Goal: Task Accomplishment & Management: Manage account settings

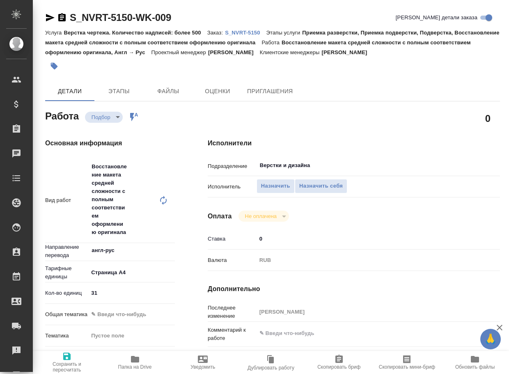
type textarea "x"
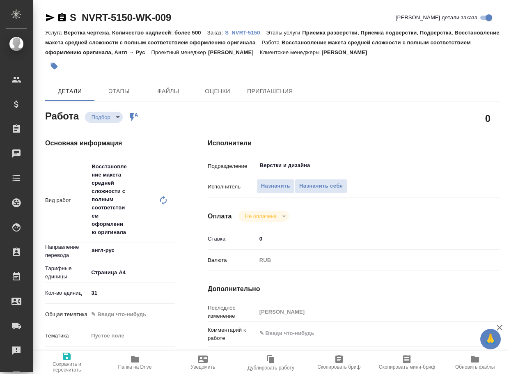
type textarea "x"
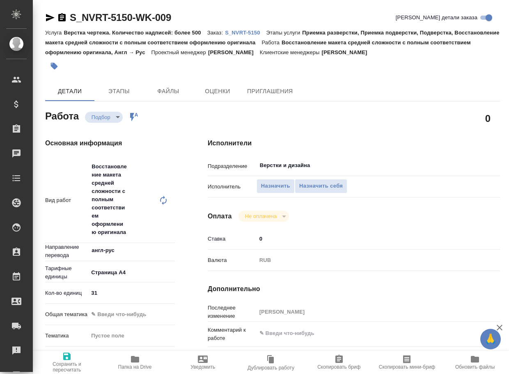
type textarea "x"
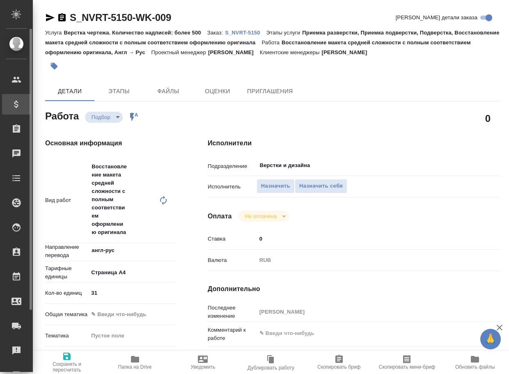
type textarea "x"
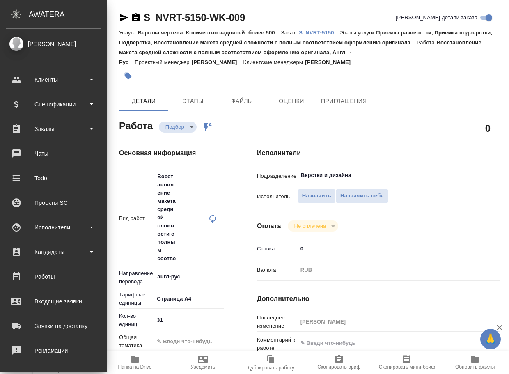
type textarea "x"
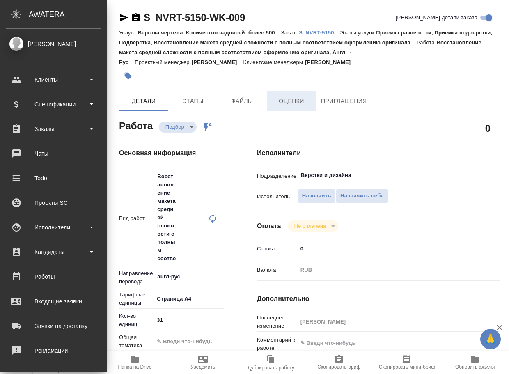
type textarea "x"
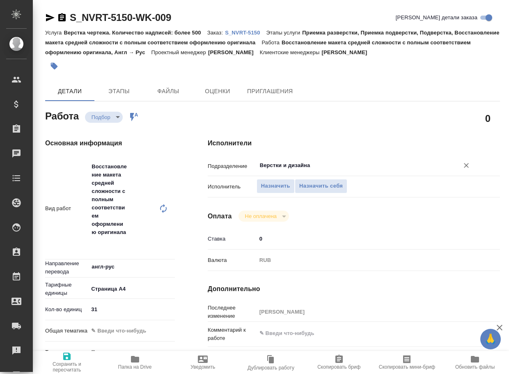
type textarea "x"
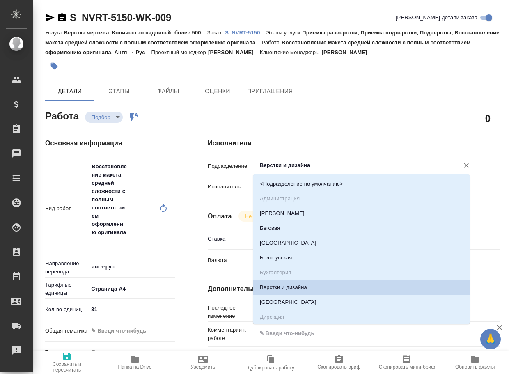
click at [289, 167] on input "Верстки и дизайна" at bounding box center [352, 165] width 187 height 10
type textarea "x"
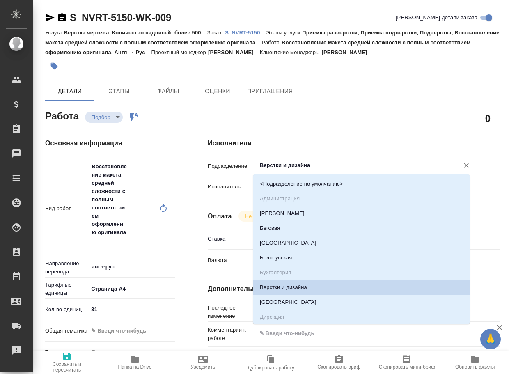
type textarea "x"
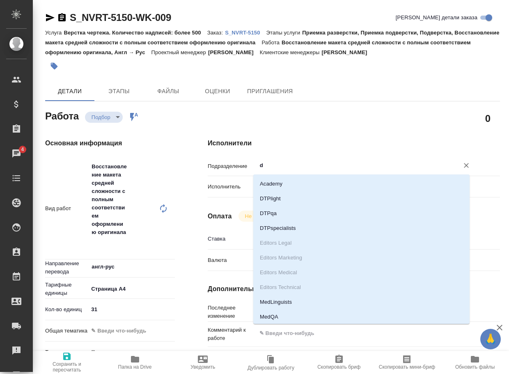
type input "dt"
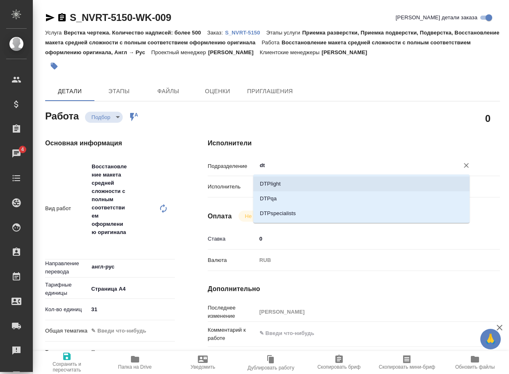
click at [284, 184] on li "DTPlight" at bounding box center [361, 183] width 216 height 15
type textarea "x"
type input "DTPlight"
type textarea "x"
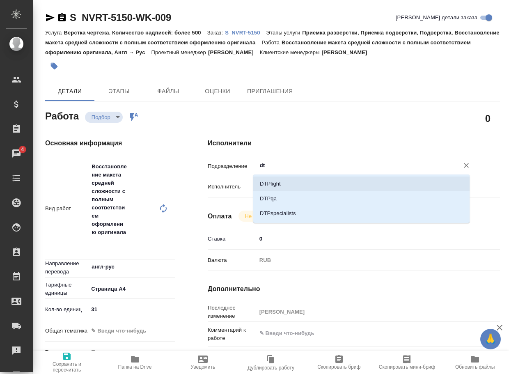
type textarea "x"
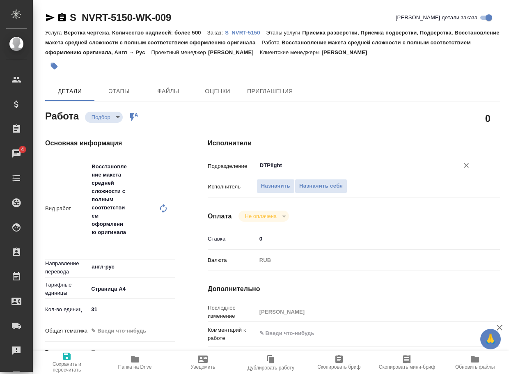
type input "DTPlight"
click at [72, 356] on span "Сохранить и пересчитать" at bounding box center [67, 361] width 58 height 21
type textarea "x"
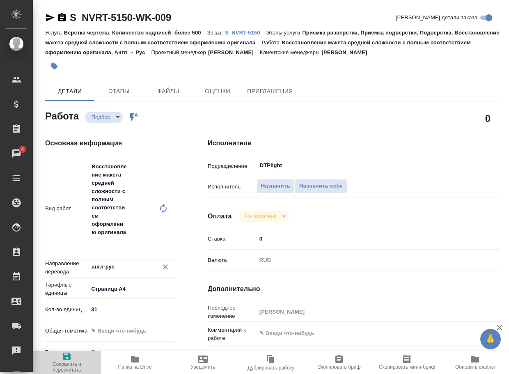
type textarea "x"
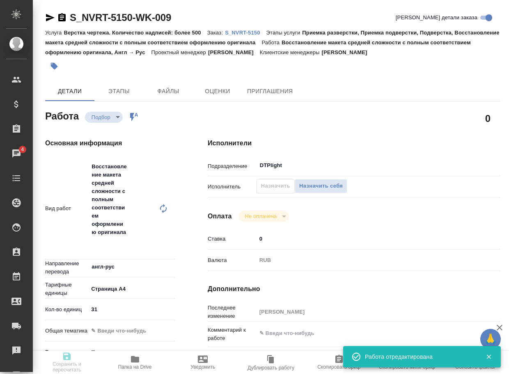
type input "recruiting"
type textarea "Восстановление макета средней сложности с полным соответствием оформлению ориги…"
type textarea "x"
type input "англ-рус"
type input "5f036ec4e16dec2d6b59c8ff"
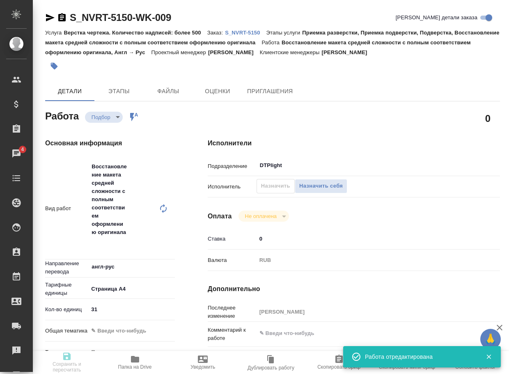
type input "31"
type input "20.08.2025 16:45"
type input "21.08.2025 16:00"
type input "22.08.2025 19:00"
type input "DTPlight"
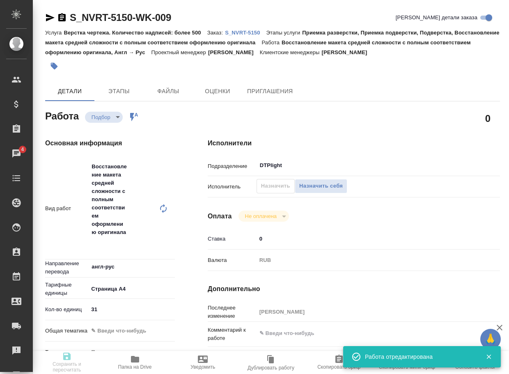
type input "notPayed"
type input "0"
type input "RUB"
type input "[PERSON_NAME]"
type textarea "x"
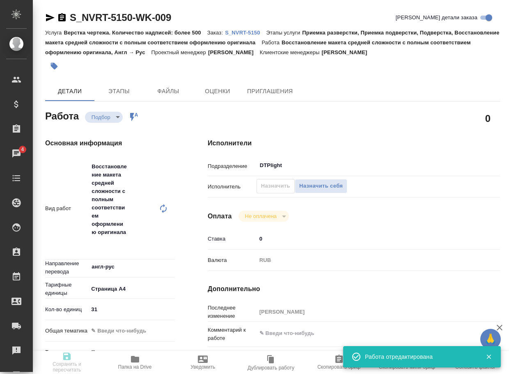
type textarea "/Clients/Novartos_Pharma/Orders/S_NVRT-5150/DTP/S_NVRT-5150-WK-009"
type textarea "x"
type input "S_NVRT-5150"
type input "Верстка чертежа. Количество надписей: более 500"
type input "Приемка разверстки, Приемка подверстки, Подверстка, Восстановление макета средн…"
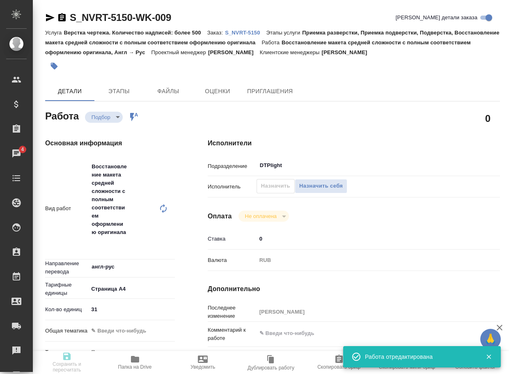
type input "[PERSON_NAME]"
type input "Арсеньева Вера"
type input "/Clients/Novartos_Pharma/Orders/S_NVRT-5150"
type textarea "x"
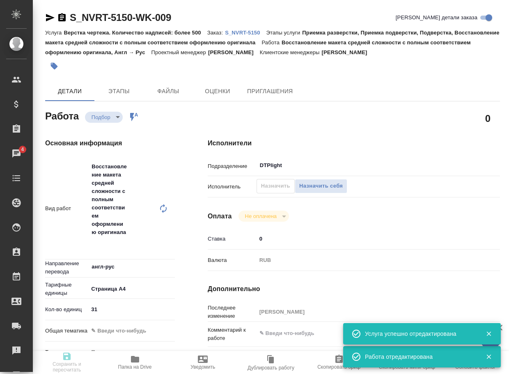
type textarea "x"
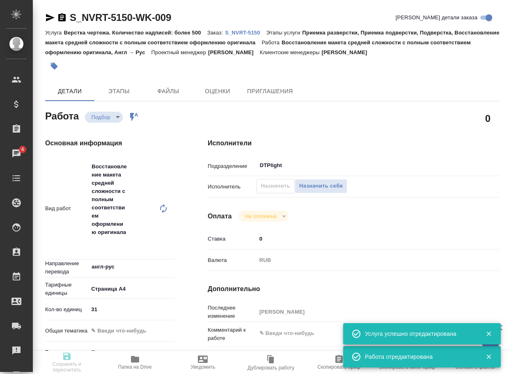
type textarea "x"
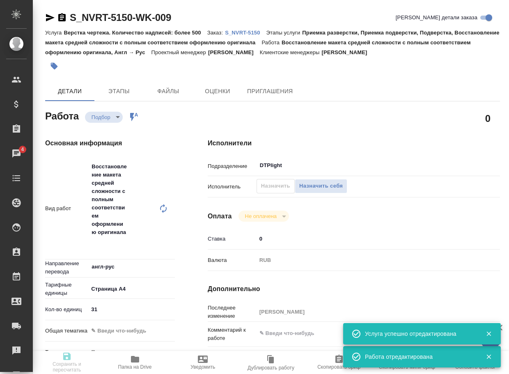
type textarea "x"
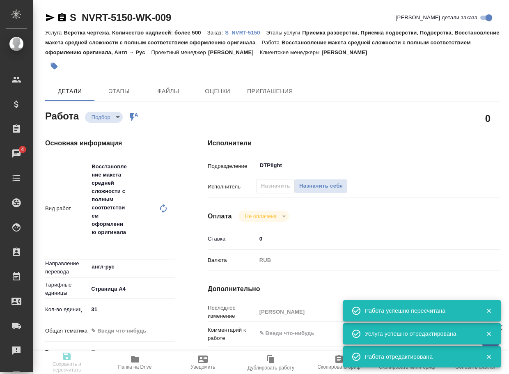
type textarea "x"
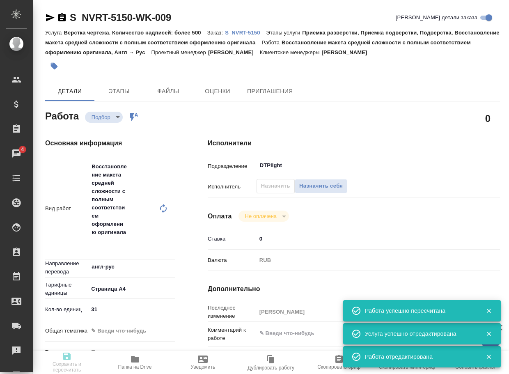
type input "recruiting"
type textarea "Восстановление макета средней сложности с полным соответствием оформлению ориги…"
type textarea "x"
type input "англ-рус"
type input "5f036ec4e16dec2d6b59c8ff"
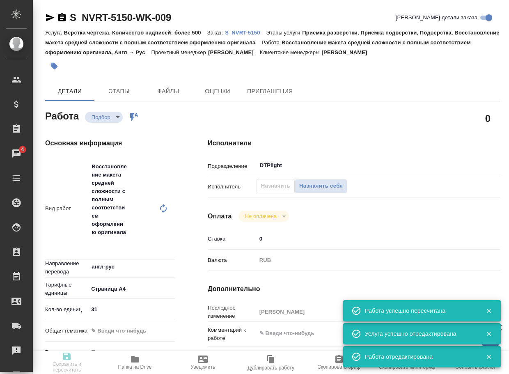
type input "31"
type input "20.08.2025 16:45"
type input "21.08.2025 16:00"
type input "22.08.2025 19:00"
type input "DTPlight"
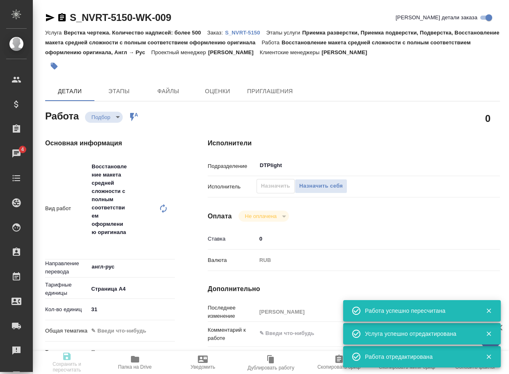
type input "notPayed"
type input "0"
type input "RUB"
type input "[PERSON_NAME]"
type textarea "x"
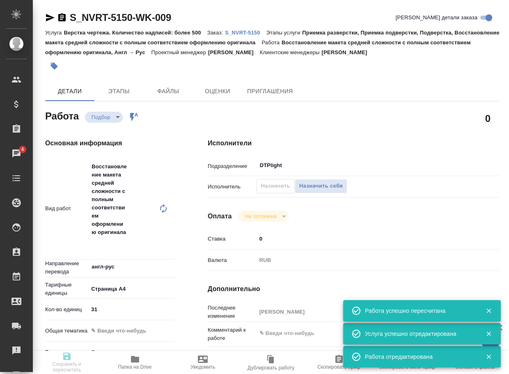
type textarea "/Clients/Novartos_Pharma/Orders/S_NVRT-5150/DTP/S_NVRT-5150-WK-009"
type textarea "x"
type input "S_NVRT-5150"
type input "Верстка чертежа. Количество надписей: более 500"
type input "Приемка разверстки, Приемка подверстки, Подверстка, Восстановление макета средн…"
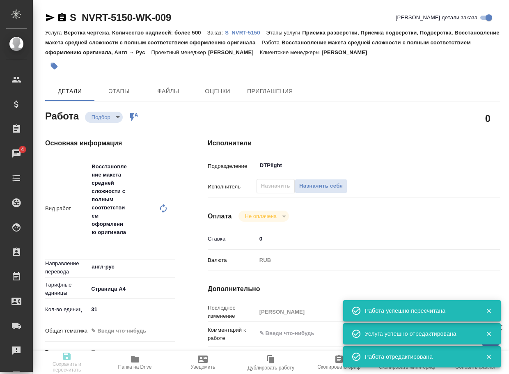
type input "[PERSON_NAME]"
type input "Арсеньева Вера"
type input "/Clients/Novartos_Pharma/Orders/S_NVRT-5150"
type textarea "x"
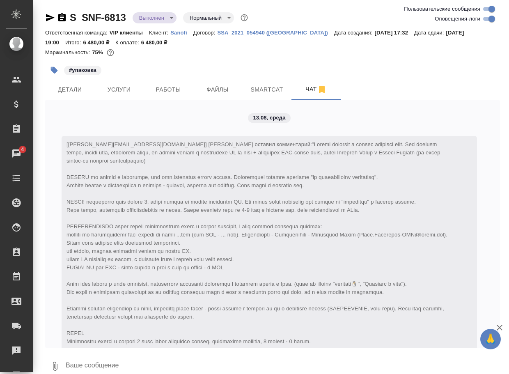
scroll to position [5736, 0]
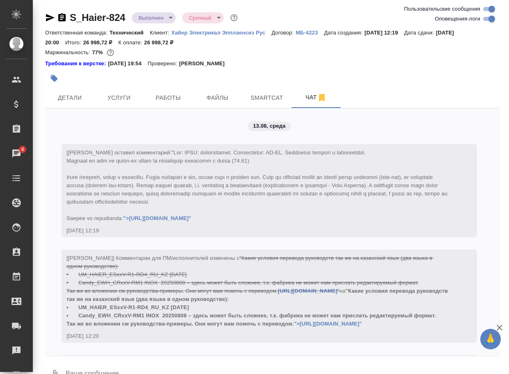
scroll to position [5899, 0]
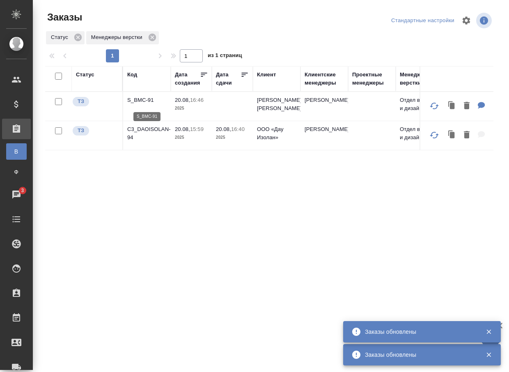
click at [149, 99] on p "S_BMC-91" at bounding box center [146, 100] width 39 height 8
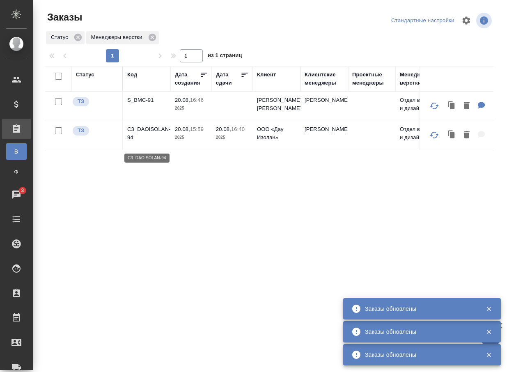
click at [153, 139] on p "C3_DAOISOLAN-94" at bounding box center [146, 133] width 39 height 16
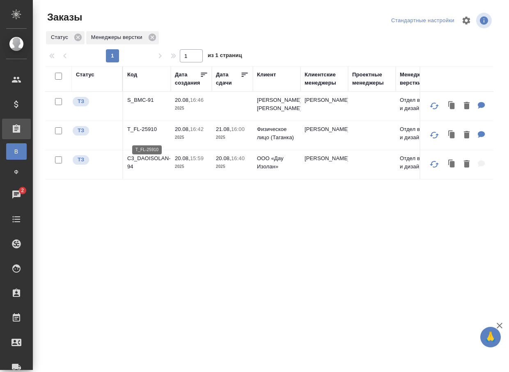
click at [139, 133] on p "T_FL-25910" at bounding box center [146, 129] width 39 height 8
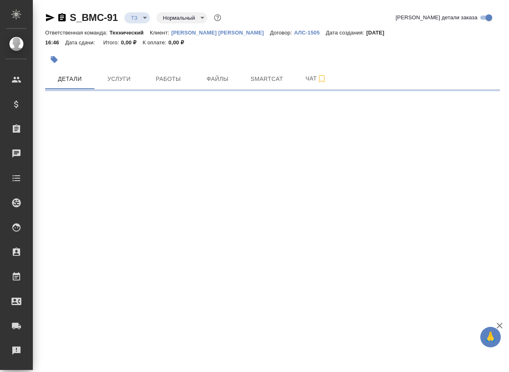
select select "RU"
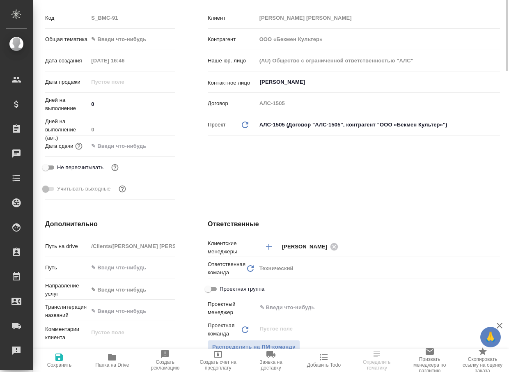
scroll to position [287, 0]
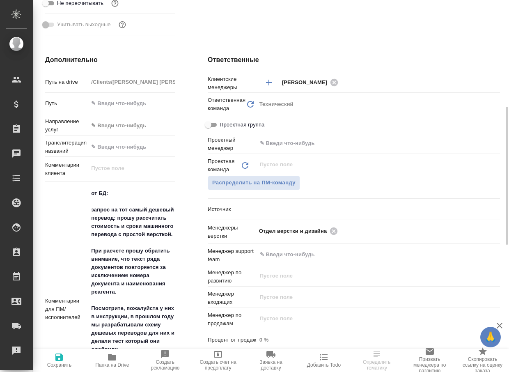
type textarea "x"
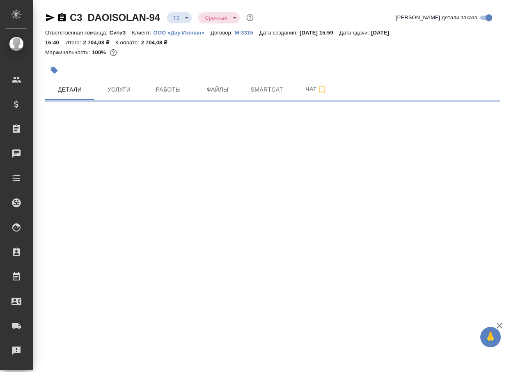
select select "RU"
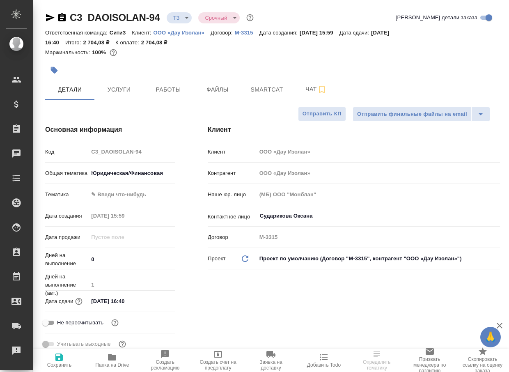
type textarea "x"
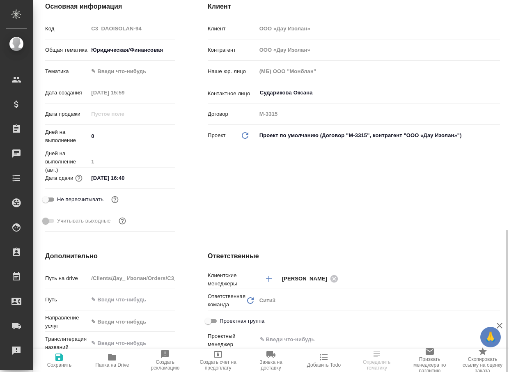
scroll to position [287, 0]
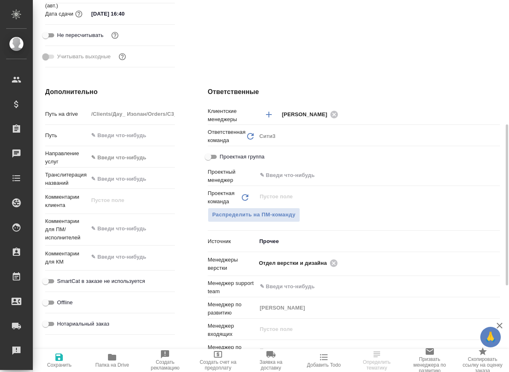
click at [116, 353] on icon "button" at bounding box center [112, 357] width 10 height 10
type textarea "x"
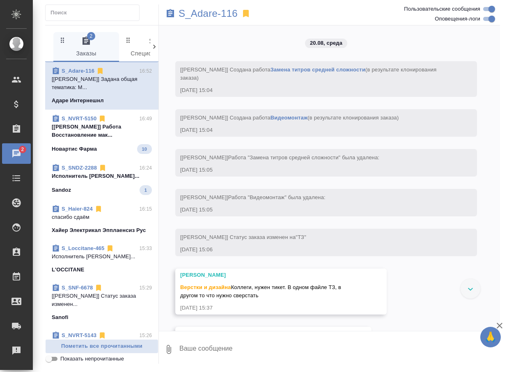
scroll to position [401, 0]
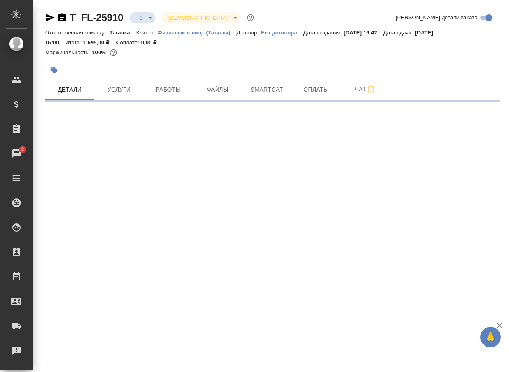
select select "RU"
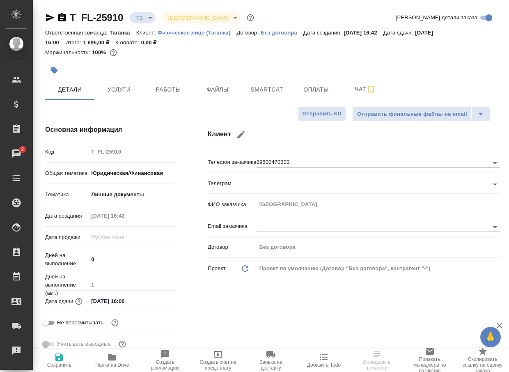
type textarea "x"
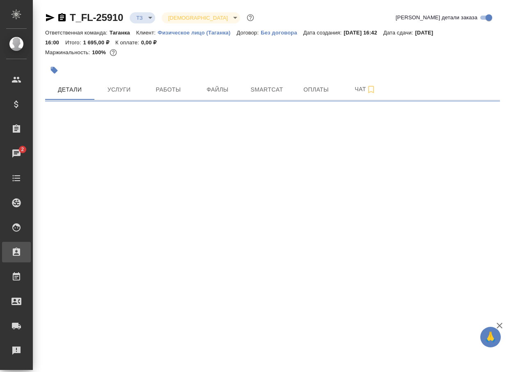
select select "RU"
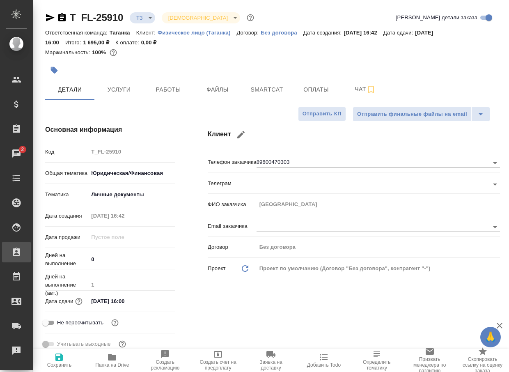
type textarea "x"
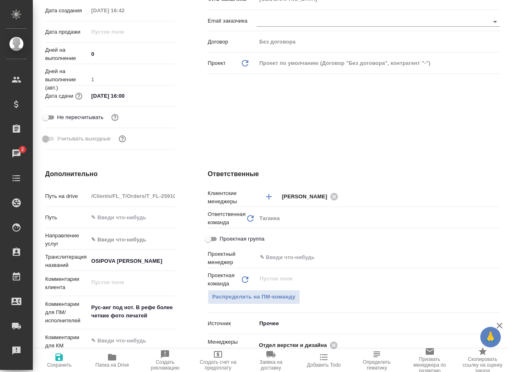
scroll to position [246, 0]
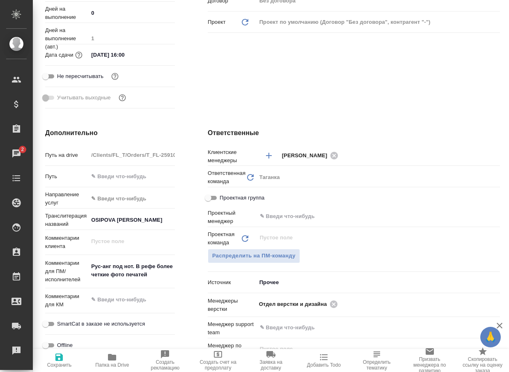
click at [111, 355] on icon "button" at bounding box center [112, 357] width 8 height 7
type textarea "x"
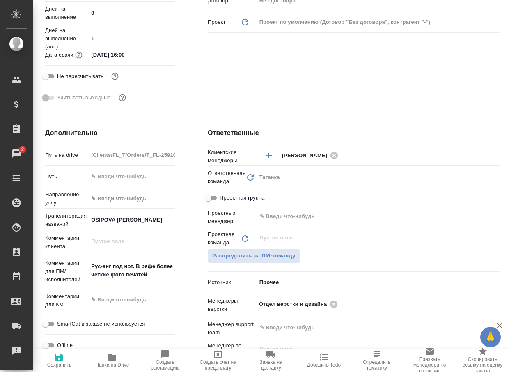
type textarea "x"
click at [332, 303] on icon at bounding box center [333, 303] width 7 height 7
type textarea "x"
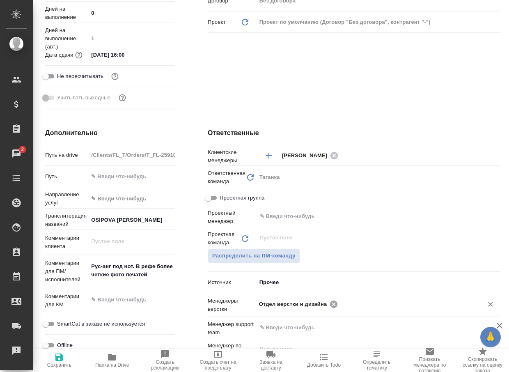
type textarea "x"
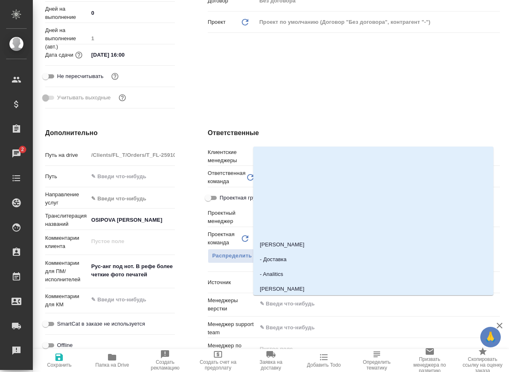
click at [332, 302] on input "text" at bounding box center [364, 304] width 211 height 10
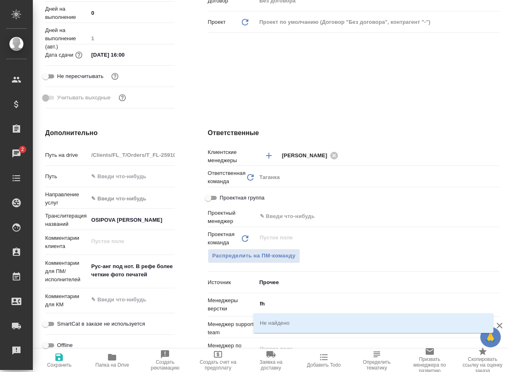
type input "f"
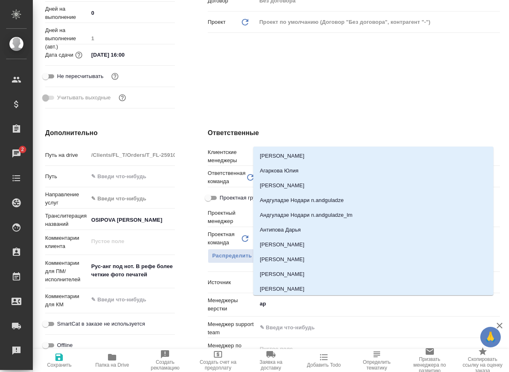
type input "арс"
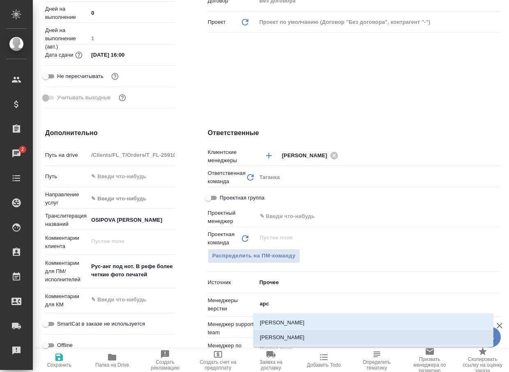
click at [283, 342] on li "[PERSON_NAME]" at bounding box center [373, 337] width 240 height 15
type textarea "x"
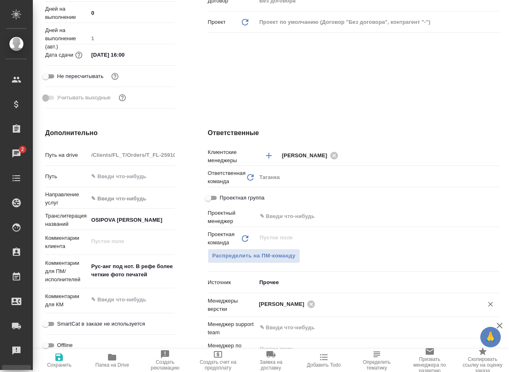
type textarea "x"
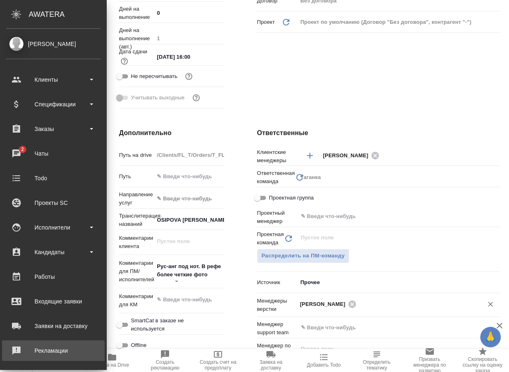
click at [58, 358] on link "Рекламации" at bounding box center [53, 350] width 103 height 21
type textarea "x"
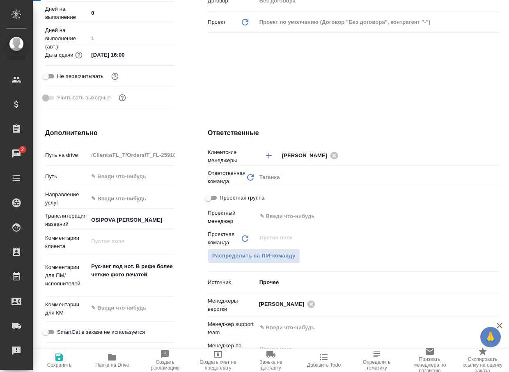
type textarea "x"
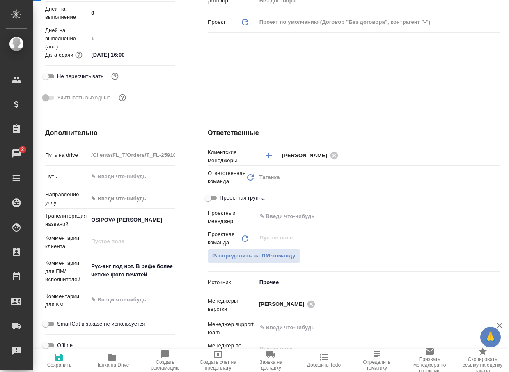
type textarea "x"
click at [68, 356] on span "Сохранить" at bounding box center [59, 360] width 43 height 16
type textarea "x"
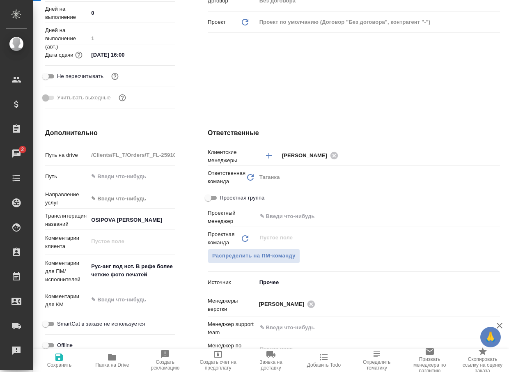
type textarea "x"
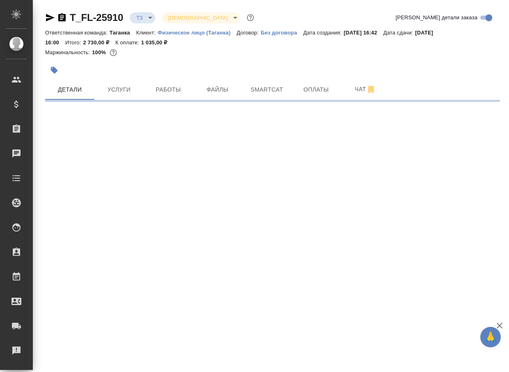
select select "RU"
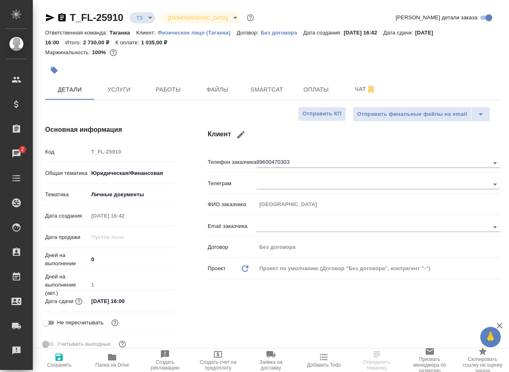
type textarea "x"
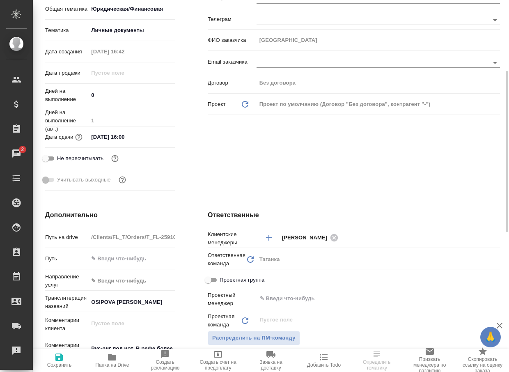
scroll to position [369, 0]
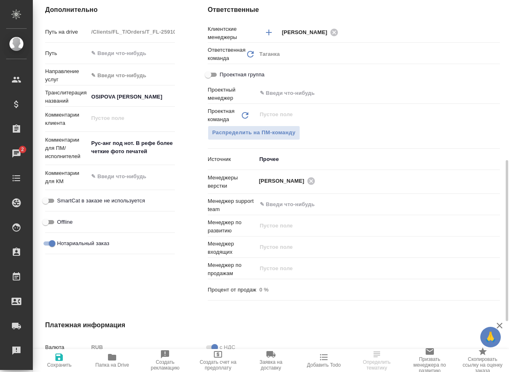
click at [65, 360] on span "Сохранить" at bounding box center [59, 360] width 43 height 16
type textarea "x"
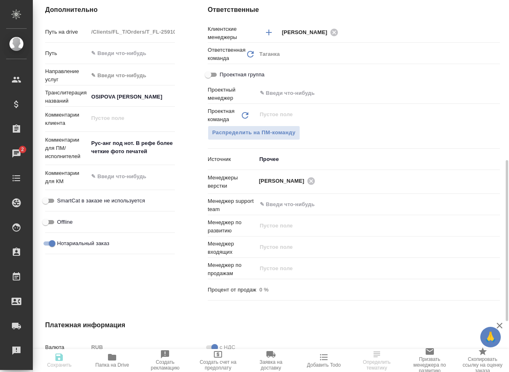
type textarea "x"
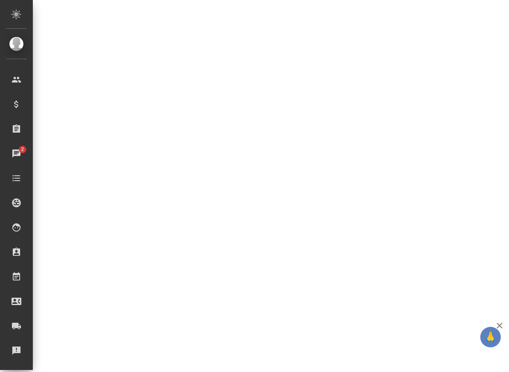
select select "RU"
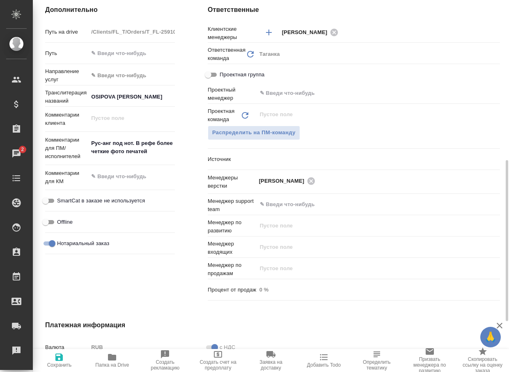
type textarea "x"
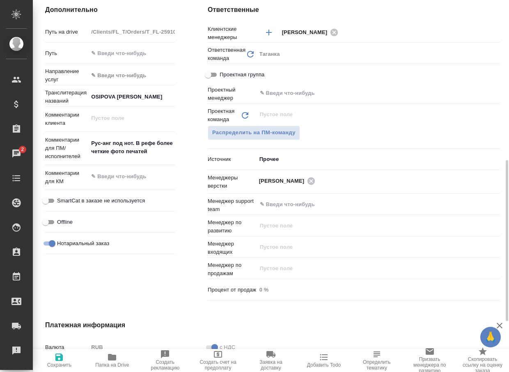
type textarea "x"
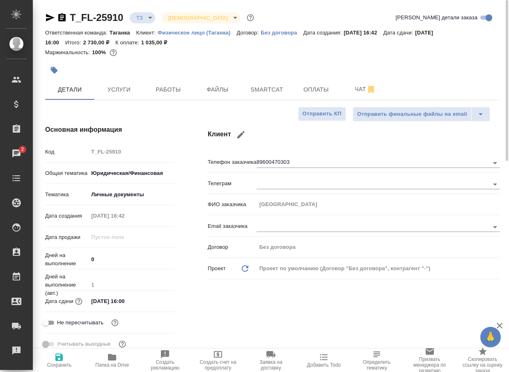
click at [145, 18] on body "🙏 .cls-1 fill:#fff; AWATERA Arsenyeva [PERSON_NAME] Спецификации Заказы 2 Чаты …" at bounding box center [254, 186] width 509 height 372
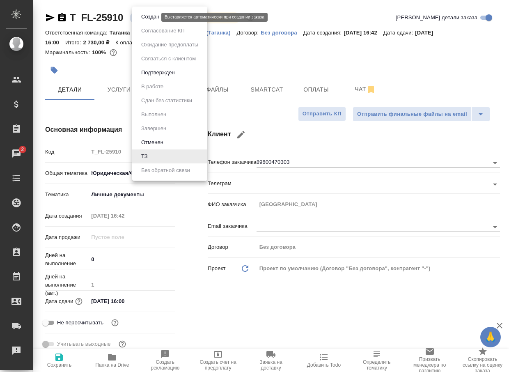
click at [148, 18] on button "Создан" at bounding box center [150, 16] width 23 height 9
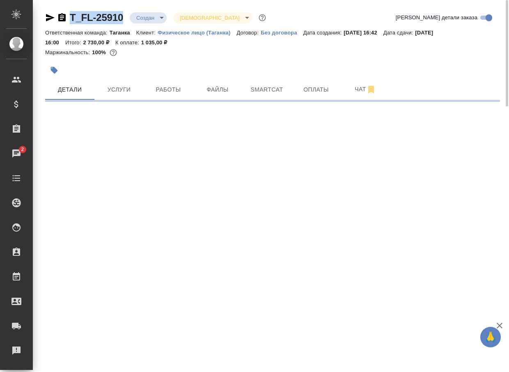
drag, startPoint x: 128, startPoint y: 21, endPoint x: 63, endPoint y: 18, distance: 64.5
click at [63, 18] on div "T_FL-25910 Создан new Святая троица holyTrinity" at bounding box center [156, 17] width 222 height 13
copy link "T_FL-25910"
select select "RU"
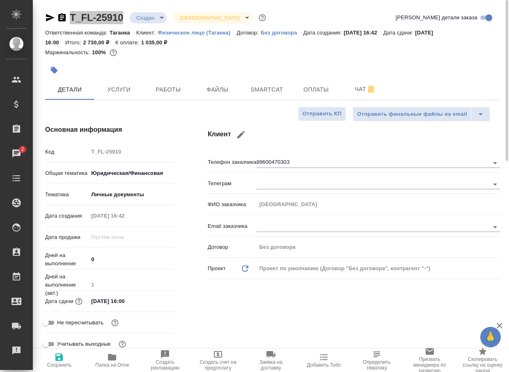
type textarea "x"
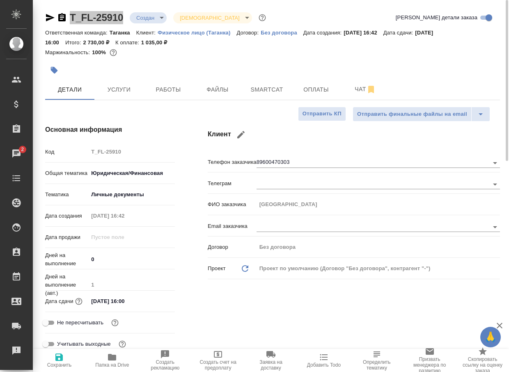
type textarea "x"
click at [356, 89] on span "Чат" at bounding box center [365, 89] width 39 height 10
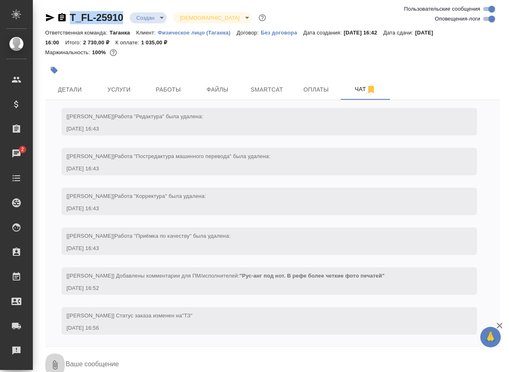
scroll to position [188, 0]
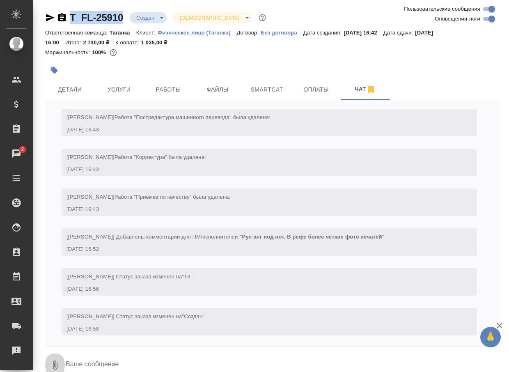
click at [49, 363] on button "0" at bounding box center [55, 365] width 20 height 28
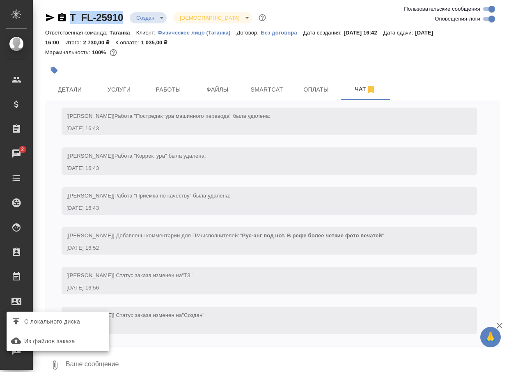
click at [67, 327] on label "С локального диска" at bounding box center [58, 322] width 103 height 16
click at [0, 0] on input "С локального диска" at bounding box center [0, 0] width 0 height 0
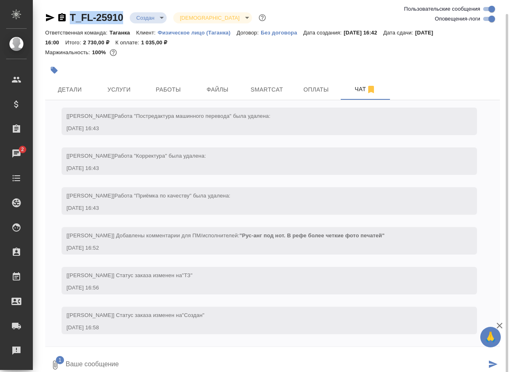
scroll to position [7, 0]
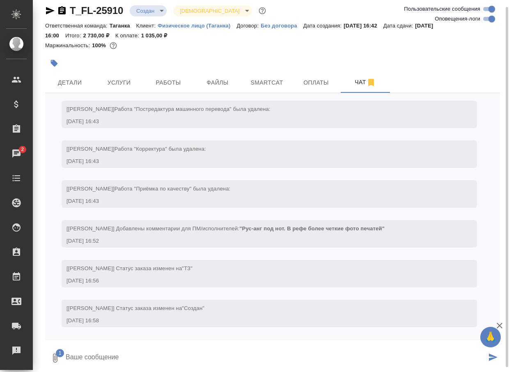
click at [128, 354] on textarea at bounding box center [276, 358] width 422 height 28
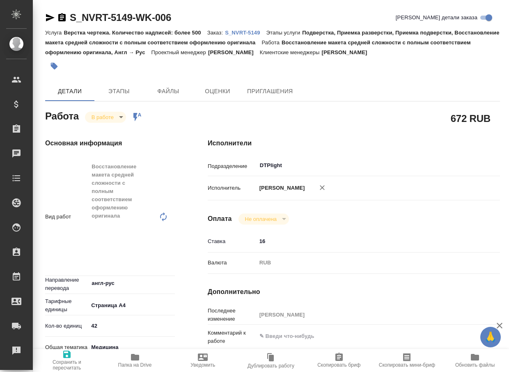
type textarea "x"
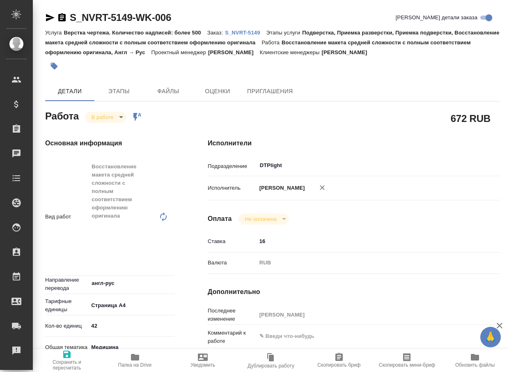
type textarea "x"
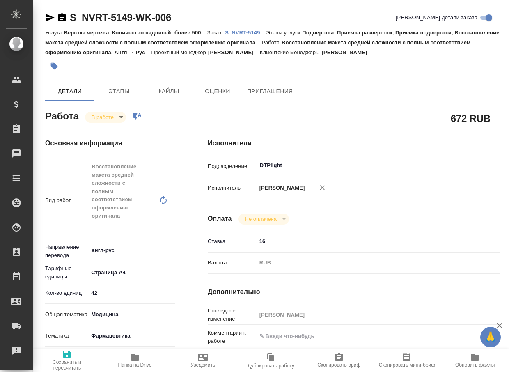
type textarea "x"
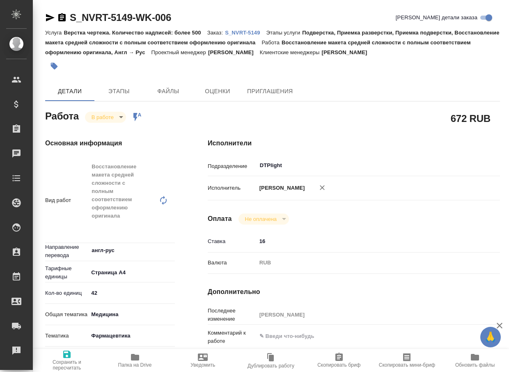
type textarea "x"
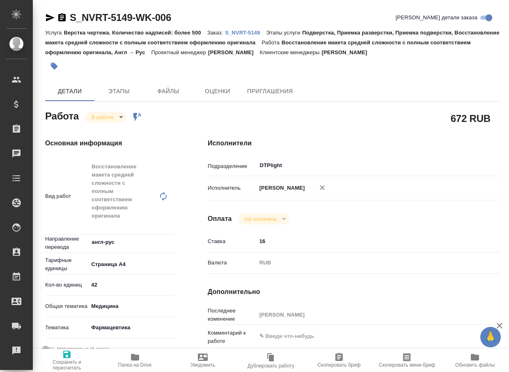
type textarea "x"
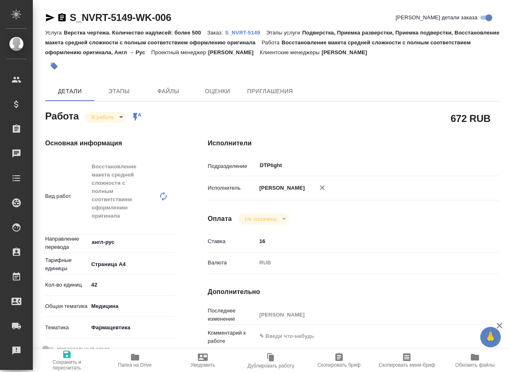
type textarea "x"
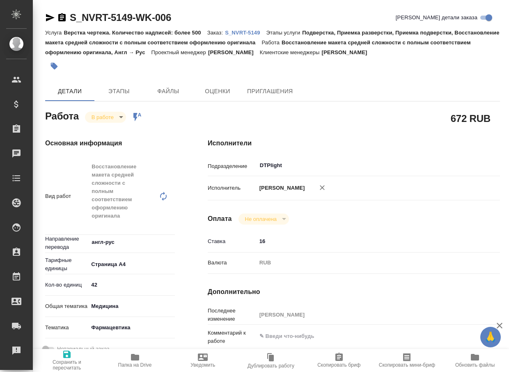
type textarea "x"
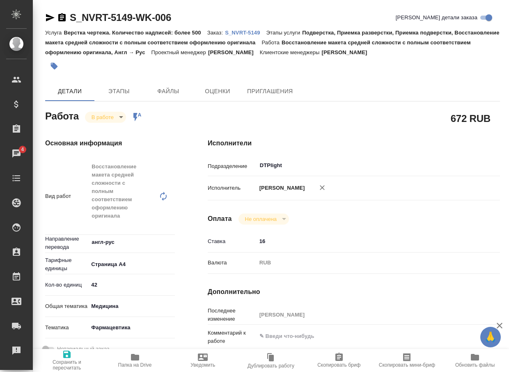
type textarea "x"
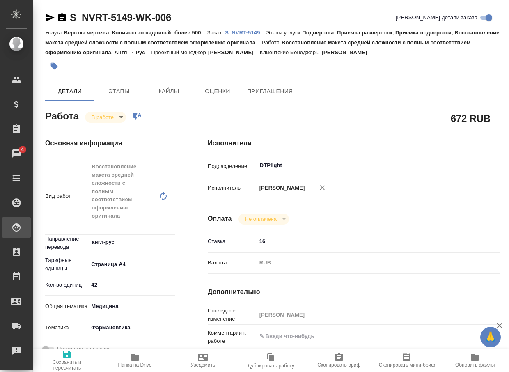
type textarea "x"
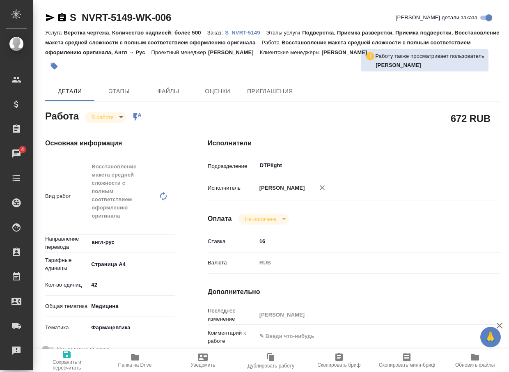
click at [326, 187] on icon "button" at bounding box center [322, 187] width 8 height 8
type textarea "x"
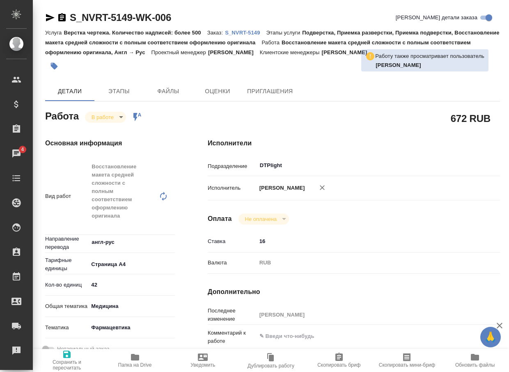
type textarea "x"
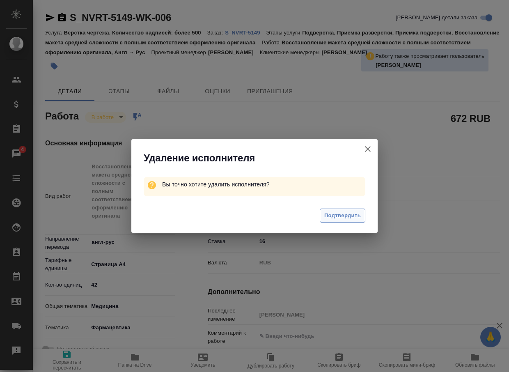
click at [342, 218] on span "Подтвердить" at bounding box center [342, 215] width 37 height 9
type textarea "x"
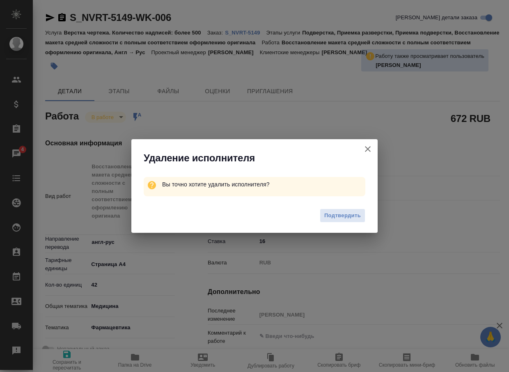
type textarea "x"
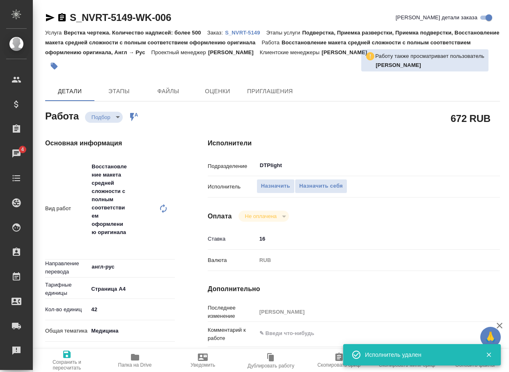
type textarea "x"
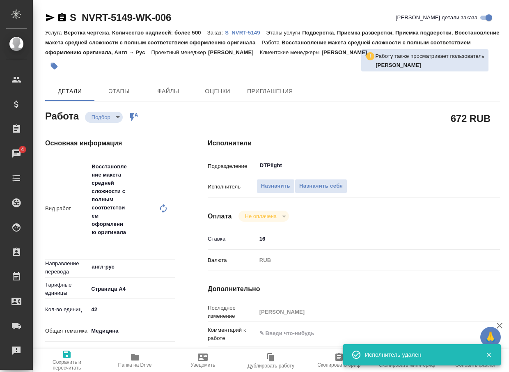
type textarea "x"
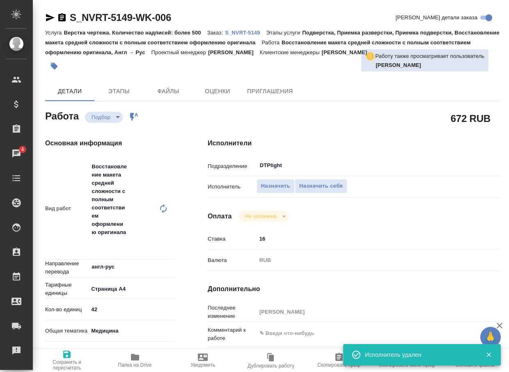
type textarea "x"
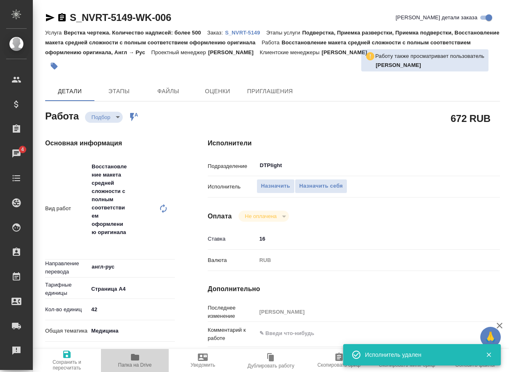
click at [131, 355] on icon "button" at bounding box center [135, 357] width 8 height 7
type textarea "x"
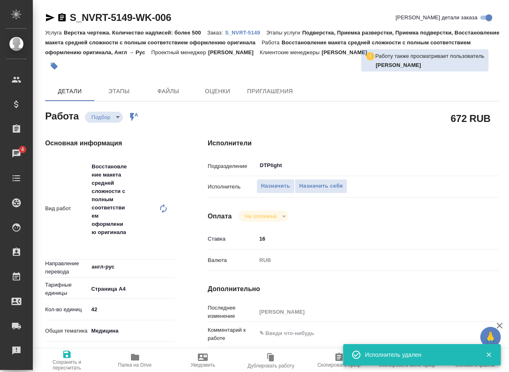
type textarea "x"
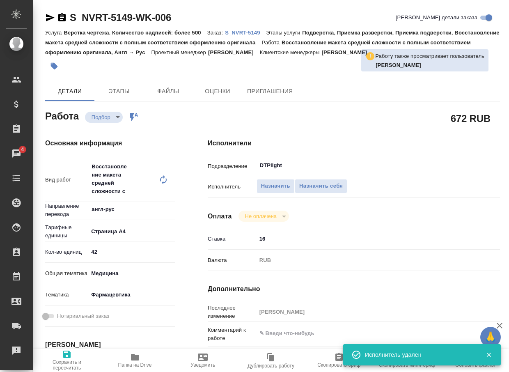
type textarea "x"
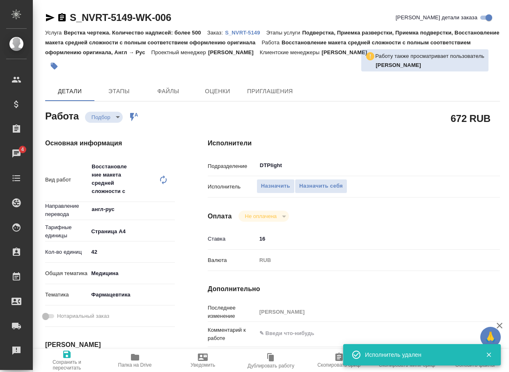
type textarea "x"
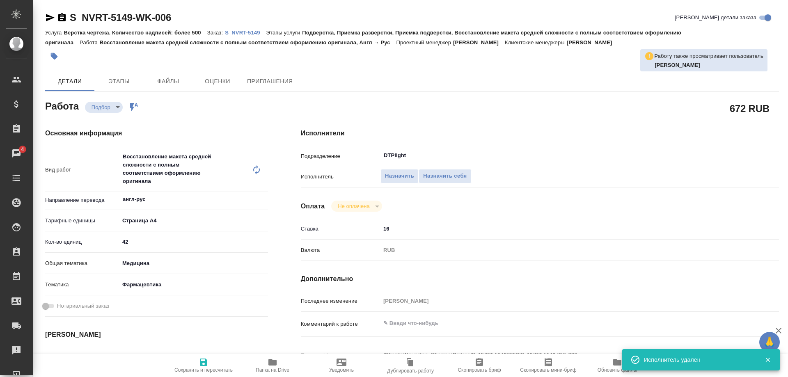
click at [263, 33] on p "S_NVRT-5149" at bounding box center [245, 33] width 41 height 6
type textarea "x"
drag, startPoint x: 424, startPoint y: 323, endPoint x: 126, endPoint y: 249, distance: 306.6
click at [423, 323] on textarea at bounding box center [559, 323] width 359 height 14
paste textarea "https://drive.awatera.com/apps/files/?dir=/Shares/Novartos_Pharma/Orders/S_NVRT…"
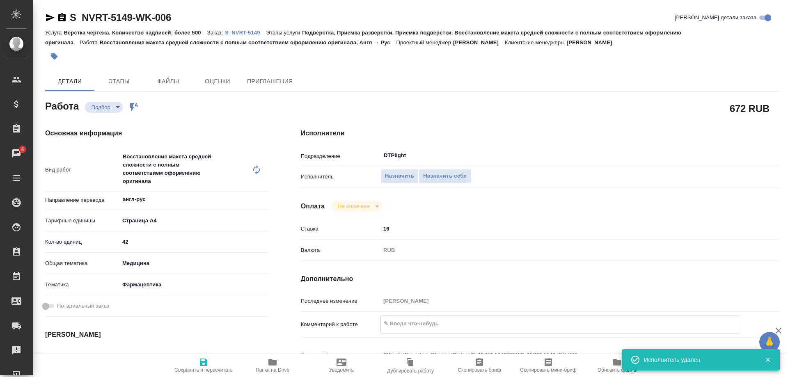
type textarea "https://drive.awatera.com/apps/files/?dir=/Shares/Novartos_Pharma/Orders/S_NVRT…"
type textarea "x"
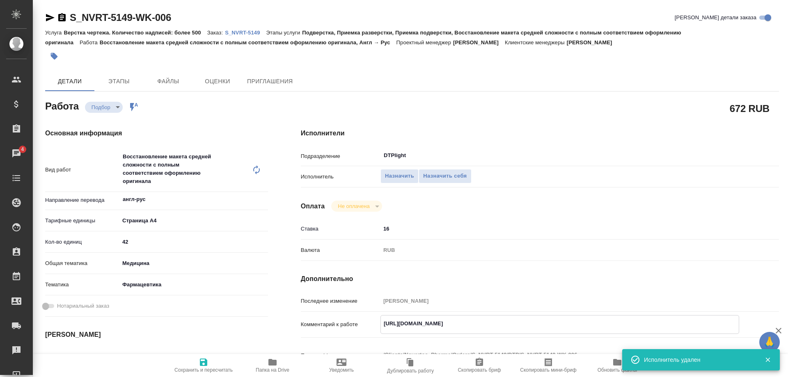
type textarea "x"
type textarea "https://drive.awatera.com/apps/files/?dir=/Shares/Novartos_Pharma/Orders/S_NVRT…"
type textarea "x"
drag, startPoint x: 135, startPoint y: 245, endPoint x: 103, endPoint y: 239, distance: 33.3
click at [103, 239] on div "Кол-во единиц 42" at bounding box center [156, 242] width 223 height 14
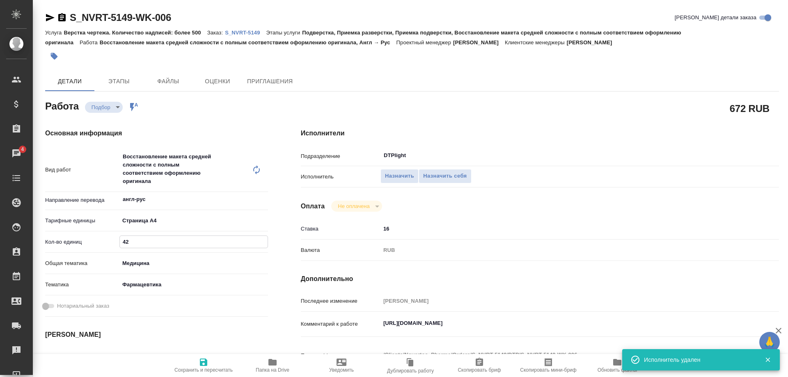
type textarea "x"
type input "1"
type textarea "x"
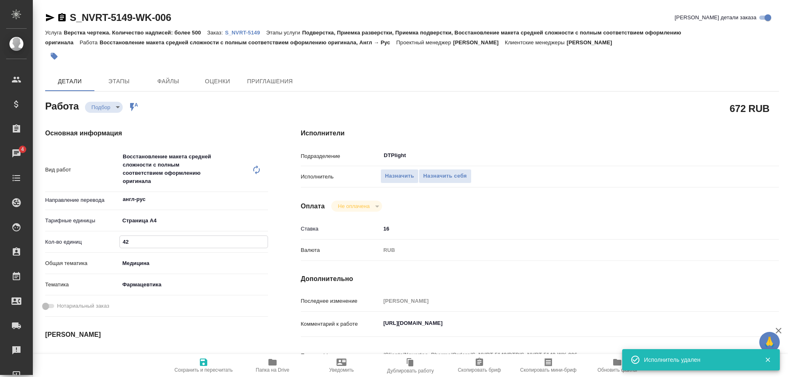
type textarea "x"
type input "16"
type textarea "x"
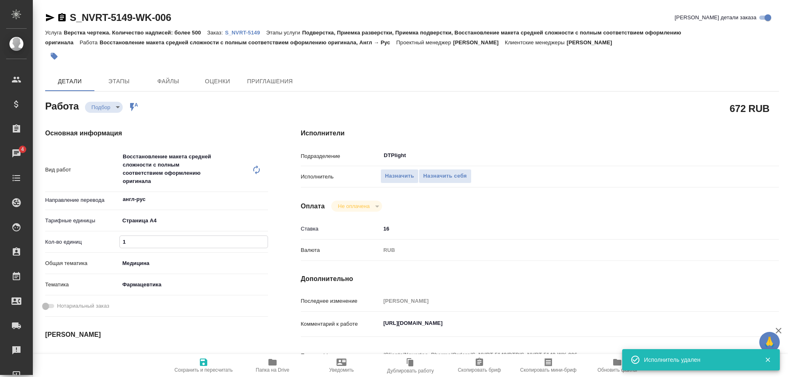
type textarea "x"
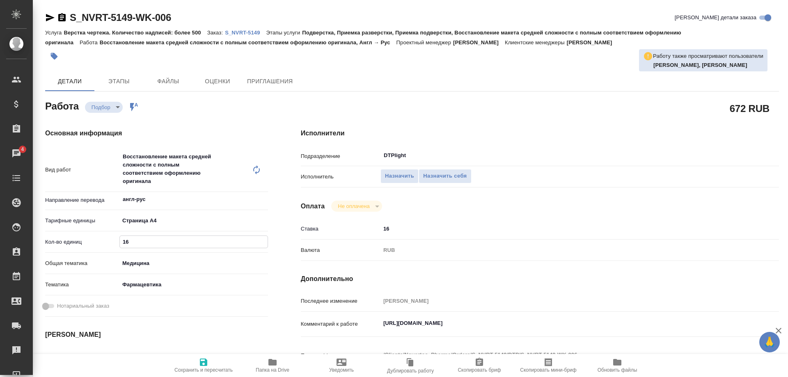
type input "16"
click at [206, 370] on span "Сохранить и пересчитать" at bounding box center [203, 370] width 58 height 6
type textarea "x"
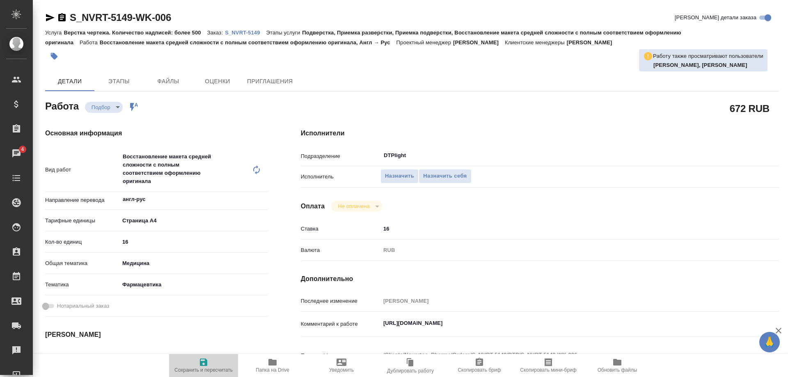
type textarea "x"
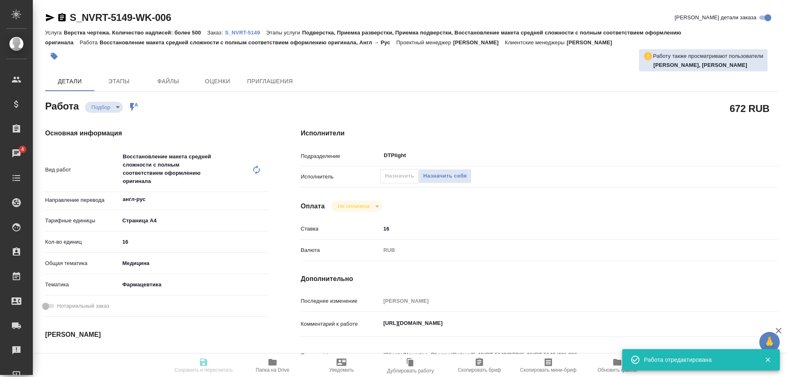
type textarea "x"
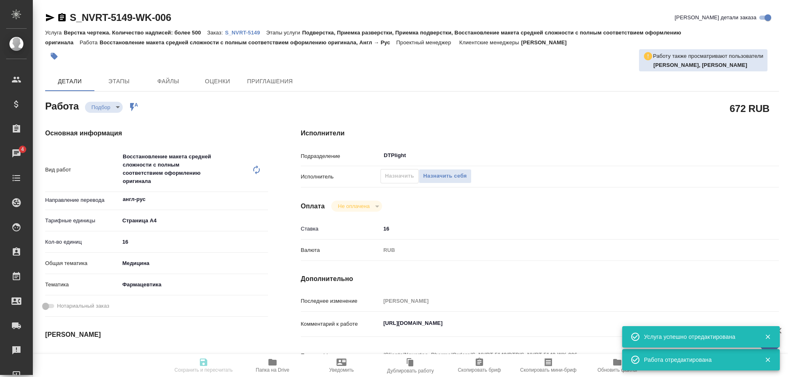
type input "recruiting"
type textarea "Восстановление макета средней сложности с полным соответствием оформлению ориги…"
type textarea "x"
type input "англ-рус"
type input "5f036ec4e16dec2d6b59c8ff"
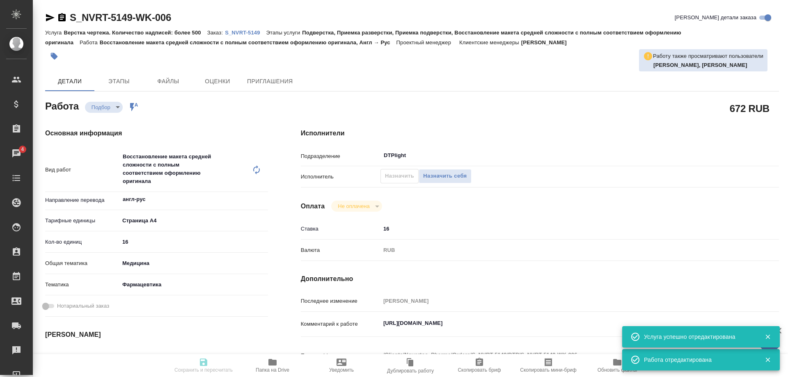
type input "16"
type input "med"
type input "6149832f2b7be24903fd7a82"
type input "[DATE] 20:10"
type input "19.08.2025 20:15"
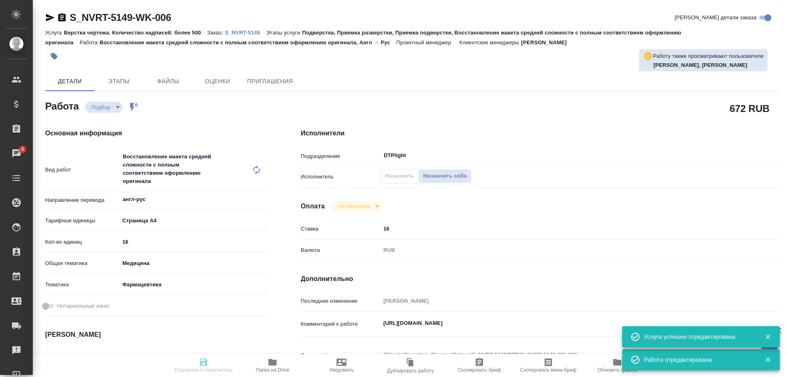
type input "[DATE] 20:00"
type input "[DATE] 16:00"
type input "DTPlight"
type input "notPayed"
type input "16"
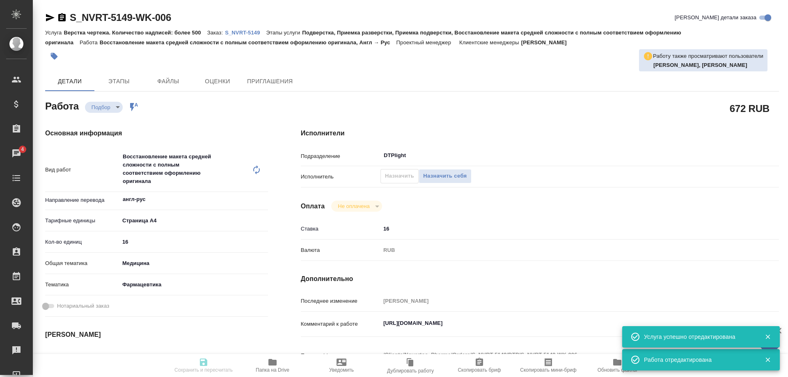
type input "RUB"
type input "[PERSON_NAME]"
type textarea "https://drive.awatera.com/apps/files/?dir=/Shares/Novartos_Pharma/Orders/S_NVRT…"
type textarea "x"
type textarea "/Clients/Novartos_Pharma/Orders/S_NVRT-5149/DTP/S_NVRT-5149-WK-006"
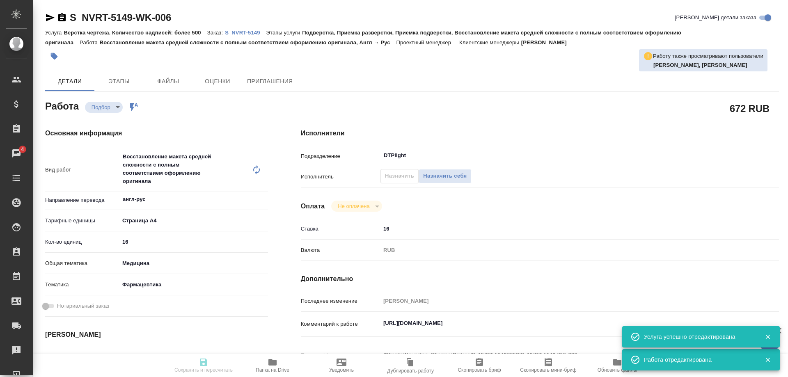
type textarea "x"
type input "S_NVRT-5149"
type input "Верстка чертежа. Количество надписей: более 500"
type input "Подверстка, Приемка разверстки, Приемка подверстки, Восстановление макета средн…"
type input "[PERSON_NAME]"
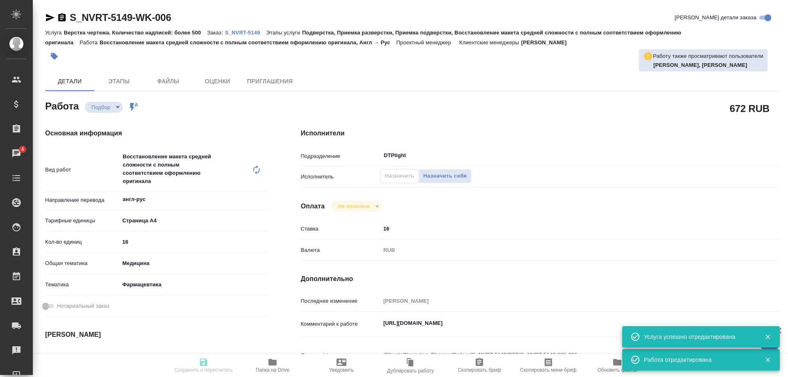
type input "[PERSON_NAME]"
type input "/Clients/Novartos_Pharma/Orders/S_NVRT-5149"
type textarea "x"
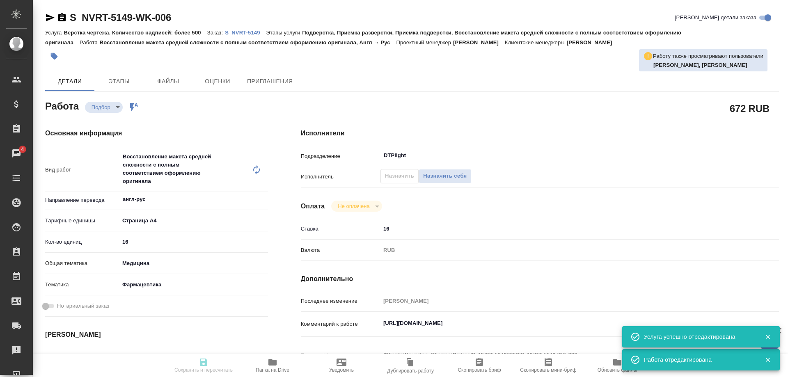
type textarea "x"
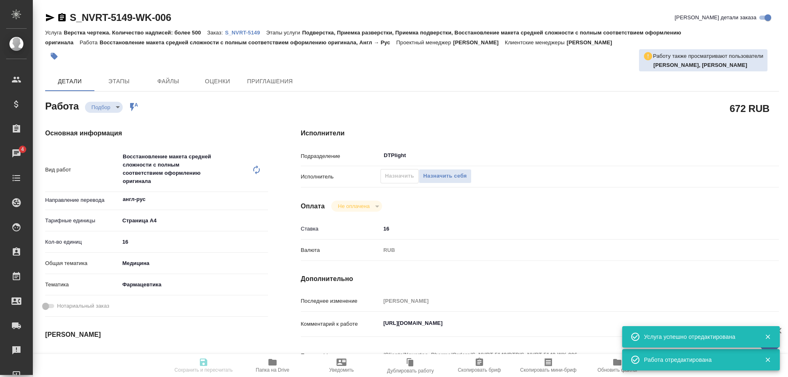
type textarea "x"
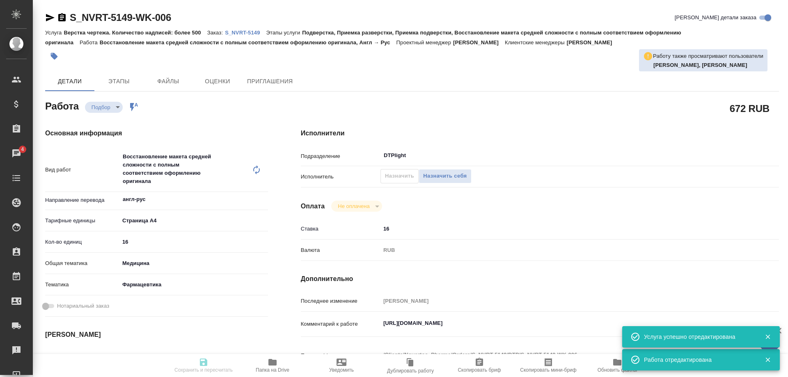
type textarea "x"
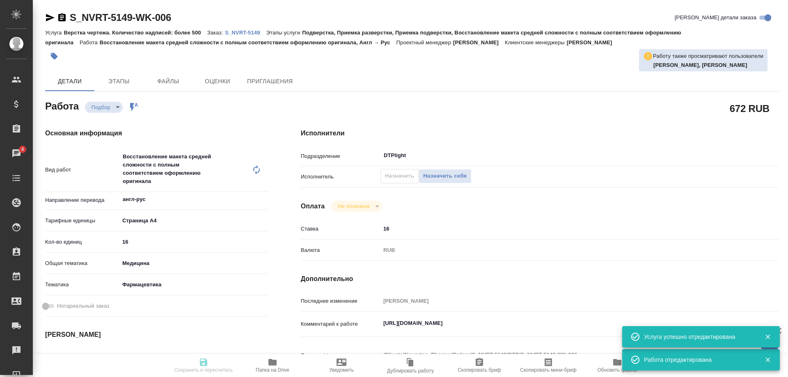
type textarea "x"
type input "recruiting"
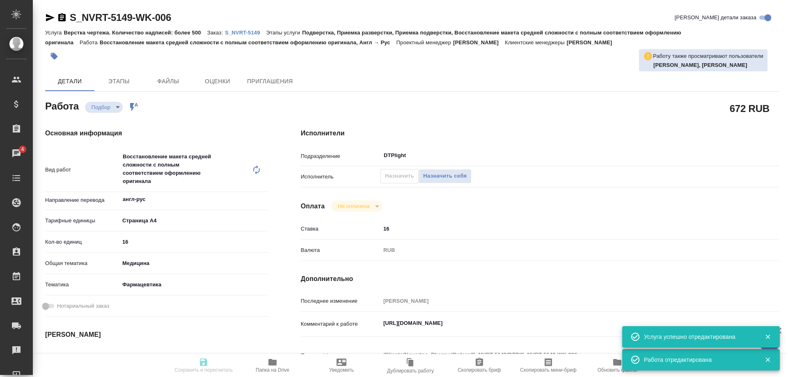
type textarea "Восстановление макета средней сложности с полным соответствием оформлению ориги…"
type textarea "x"
type input "англ-рус"
type input "5f036ec4e16dec2d6b59c8ff"
type input "16"
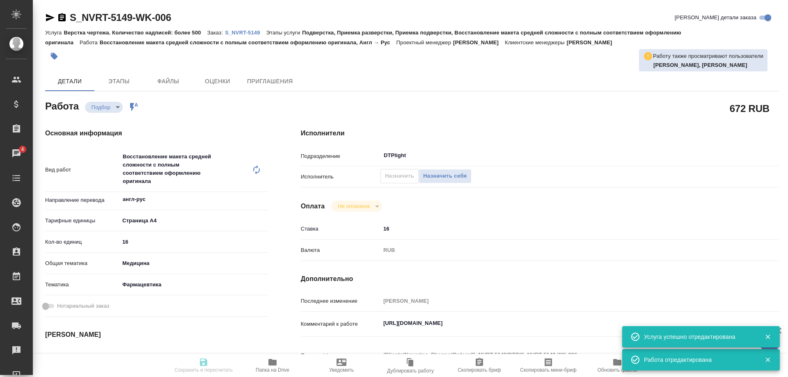
type input "med"
type input "6149832f2b7be24903fd7a82"
type input "[DATE] 20:10"
type input "19.08.2025 20:15"
type input "[DATE] 20:00"
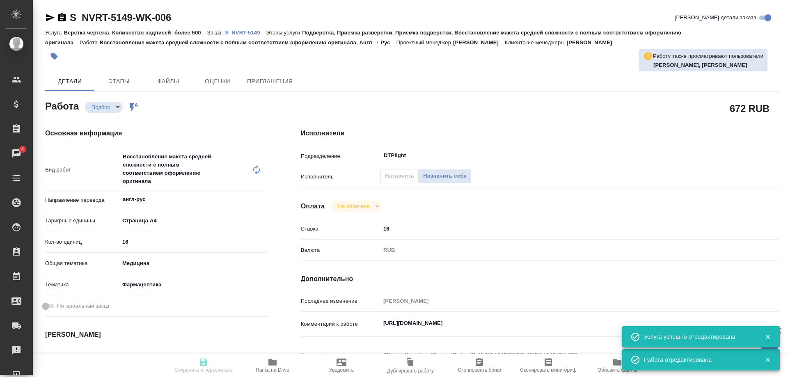
type input "[DATE] 16:00"
type input "DTPlight"
type input "notPayed"
type input "16"
type input "RUB"
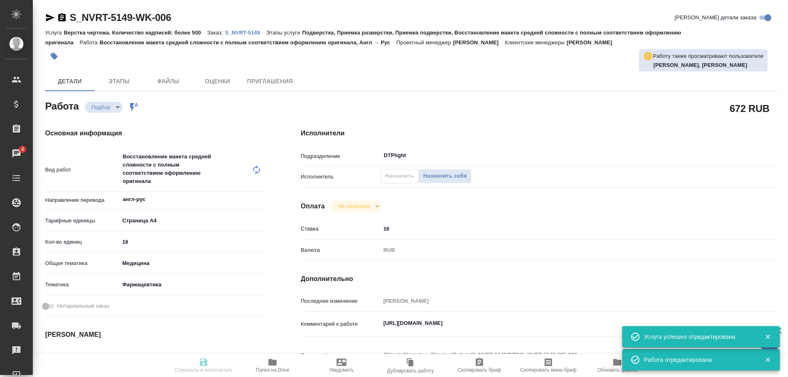
type input "[PERSON_NAME]"
type textarea "https://drive.awatera.com/apps/files/?dir=/Shares/Novartos_Pharma/Orders/S_NVRT…"
type textarea "x"
type textarea "/Clients/Novartos_Pharma/Orders/S_NVRT-5149/DTP/S_NVRT-5149-WK-006"
type textarea "x"
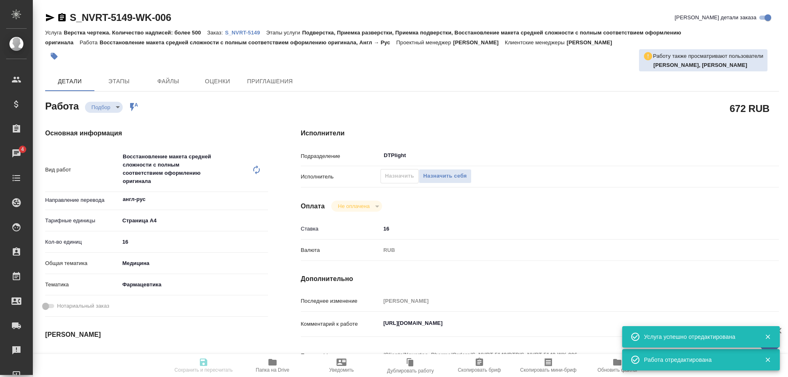
type input "S_NVRT-5149"
type input "Верстка чертежа. Количество надписей: более 500"
type input "Подверстка, Приемка разверстки, Приемка подверстки, Восстановление макета средн…"
type input "[PERSON_NAME]"
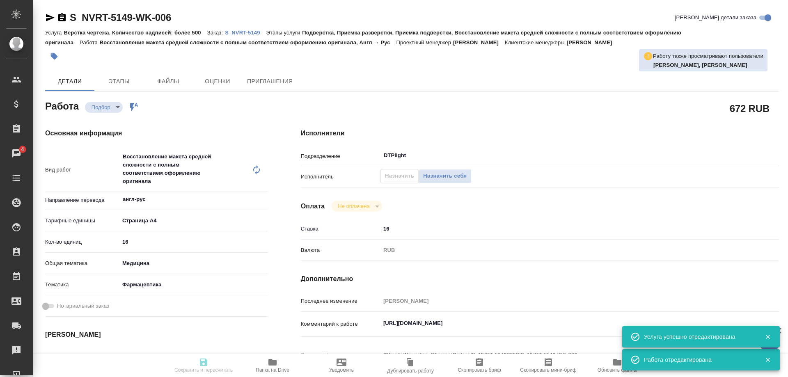
type input "/Clients/Novartos_Pharma/Orders/S_NVRT-5149"
type textarea "x"
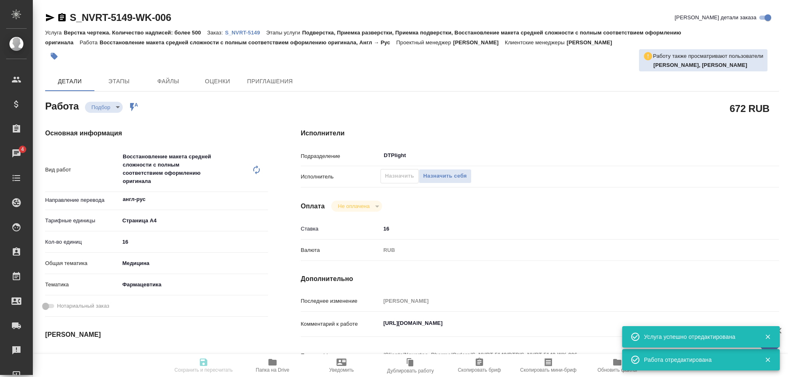
type textarea "x"
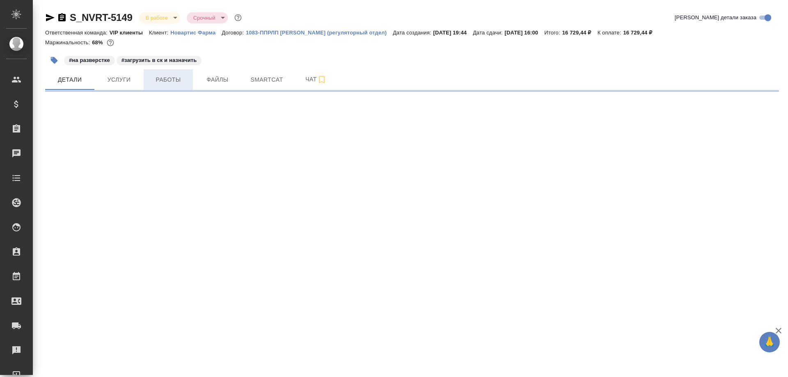
select select "RU"
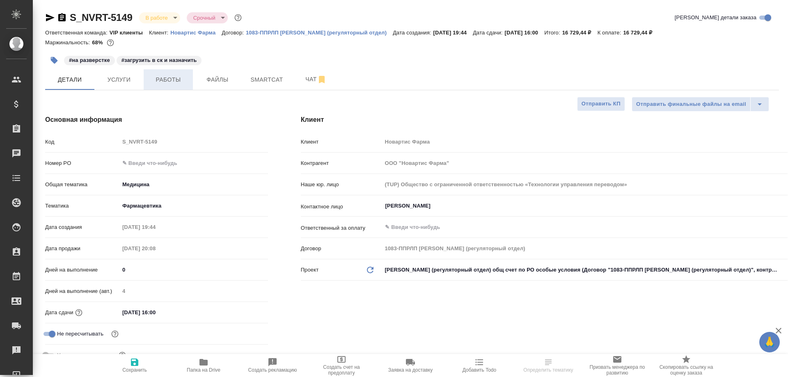
click at [170, 82] on span "Работы" at bounding box center [168, 80] width 39 height 10
type textarea "x"
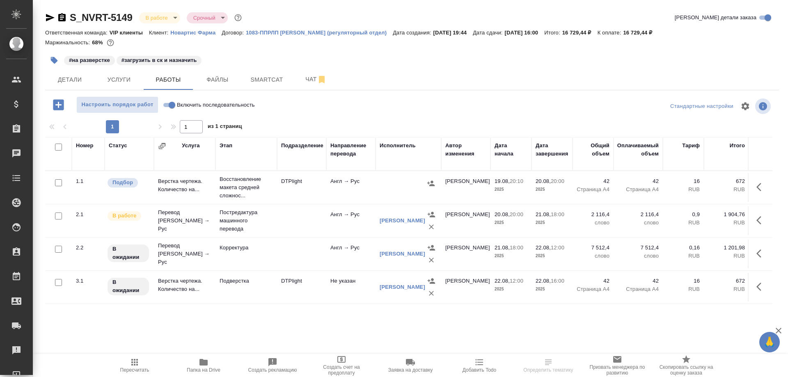
click at [756, 190] on button "button" at bounding box center [761, 187] width 20 height 20
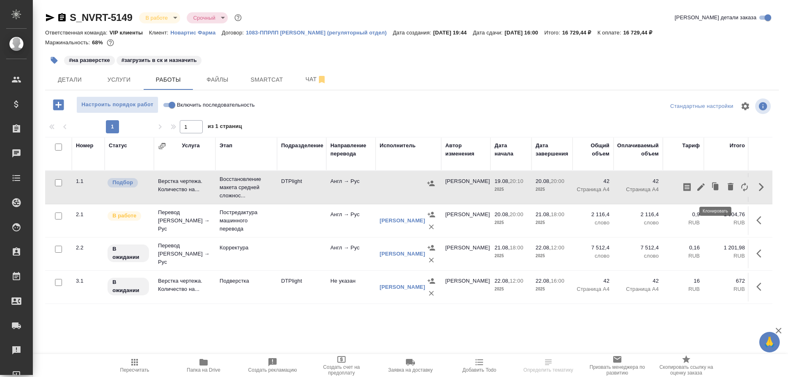
click at [708, 196] on div at bounding box center [715, 187] width 71 height 20
click at [715, 190] on icon "button" at bounding box center [716, 187] width 5 height 6
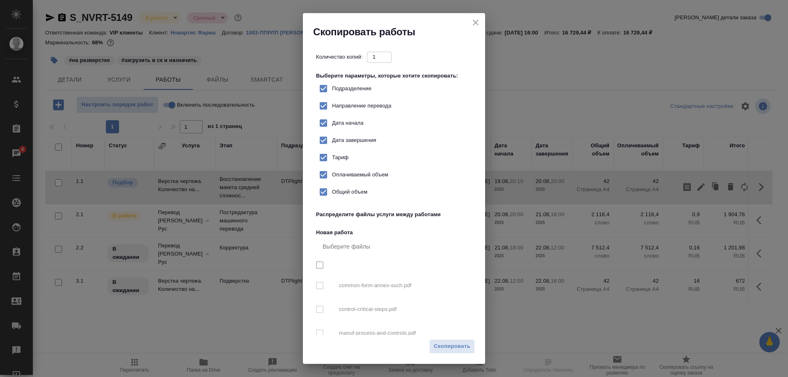
checkbox input "true"
click at [453, 348] on span "Скопировать" at bounding box center [452, 346] width 37 height 9
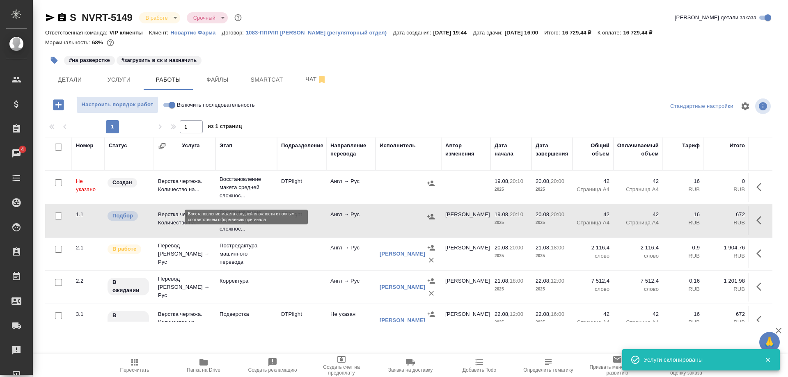
click at [239, 193] on p "Восстановление макета средней сложнос..." at bounding box center [246, 187] width 53 height 25
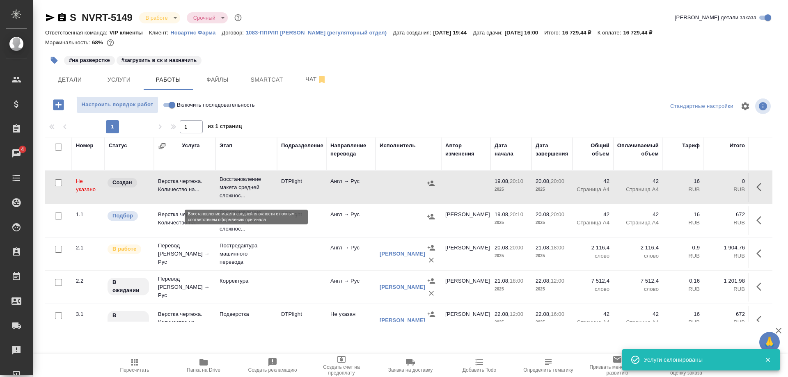
click at [240, 193] on p "Восстановление макета средней сложнос..." at bounding box center [246, 187] width 53 height 25
click at [166, 108] on input "Включить последовательность" at bounding box center [172, 105] width 30 height 10
checkbox input "true"
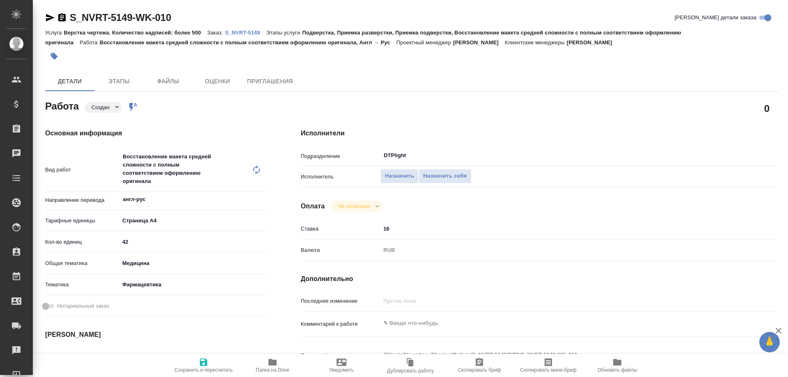
type textarea "x"
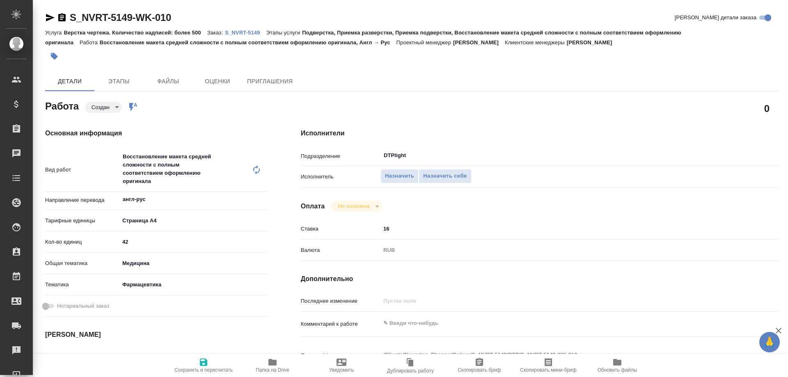
type textarea "x"
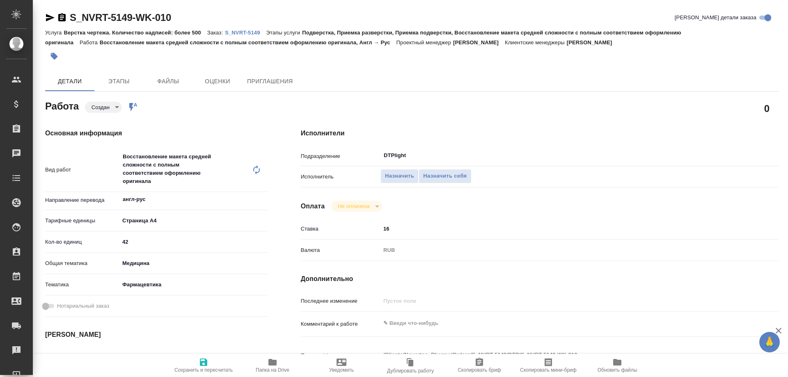
type textarea "x"
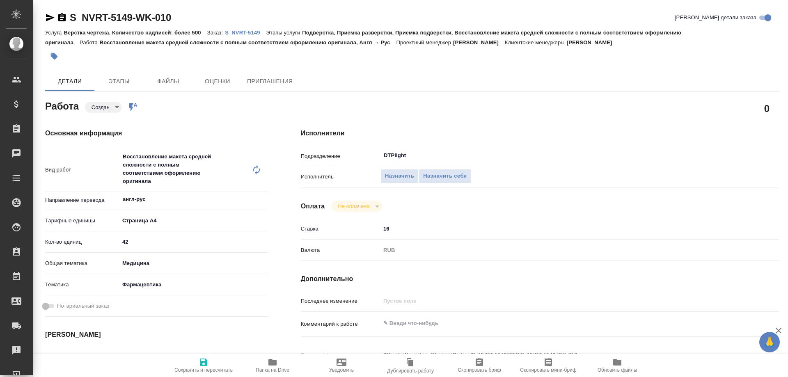
type textarea "x"
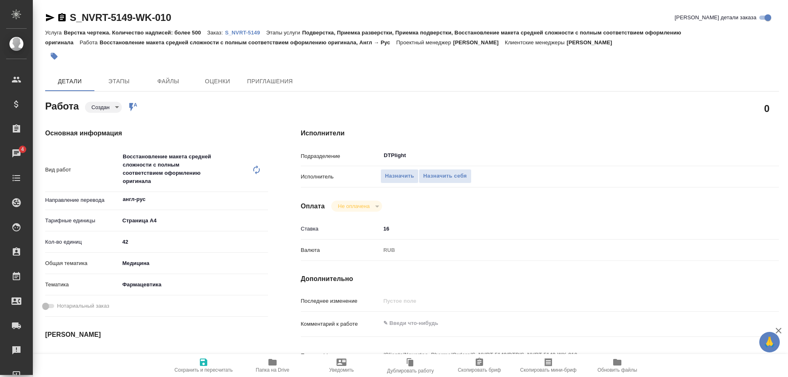
click at [277, 369] on span "Папка на Drive" at bounding box center [273, 370] width 34 height 6
type textarea "x"
drag, startPoint x: 411, startPoint y: 323, endPoint x: 409, endPoint y: 314, distance: 8.9
click at [411, 322] on textarea at bounding box center [559, 323] width 359 height 14
paste textarea "[URL][DOMAIN_NAME]"
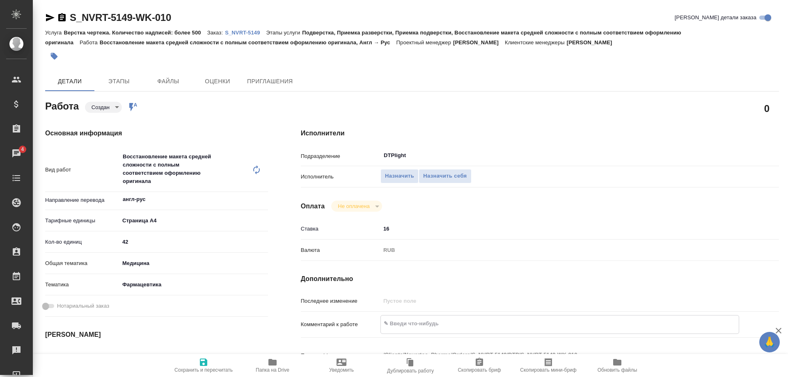
type textarea "x"
type textarea "[URL][DOMAIN_NAME]"
type textarea "x"
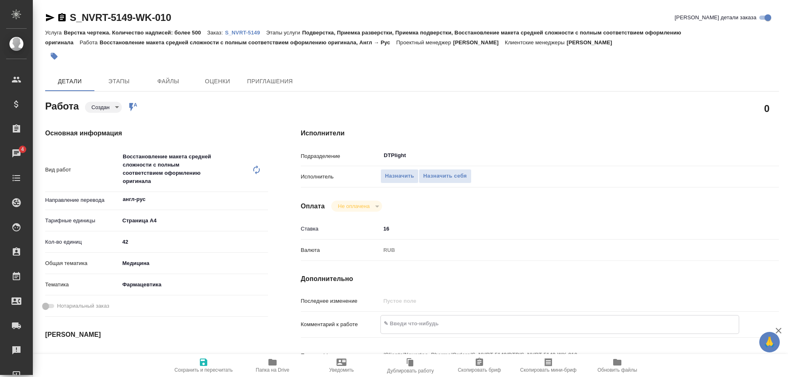
type textarea "x"
type textarea "[URL][DOMAIN_NAME]"
type textarea "x"
drag, startPoint x: 133, startPoint y: 242, endPoint x: 105, endPoint y: 241, distance: 27.9
click at [105, 241] on div "Кол-во единиц 42" at bounding box center [156, 242] width 223 height 14
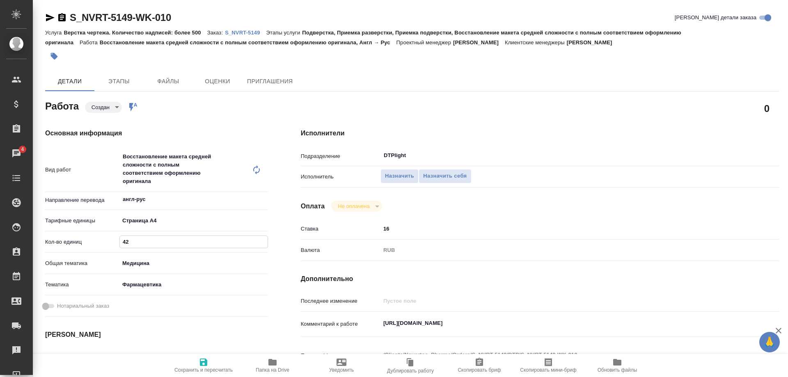
type textarea "x"
type input "2"
type textarea "x"
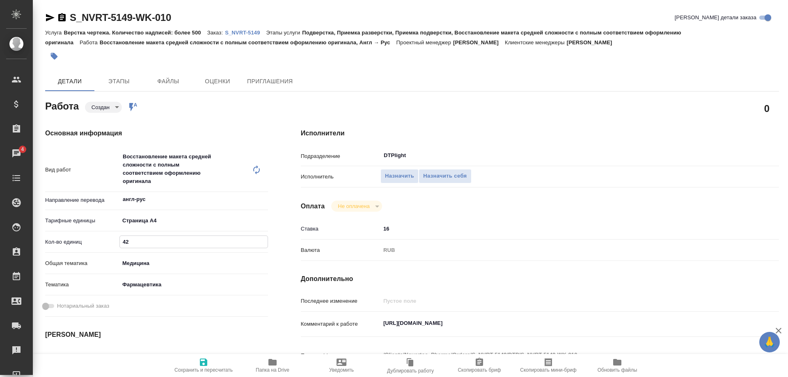
type textarea "x"
type input "26"
type textarea "x"
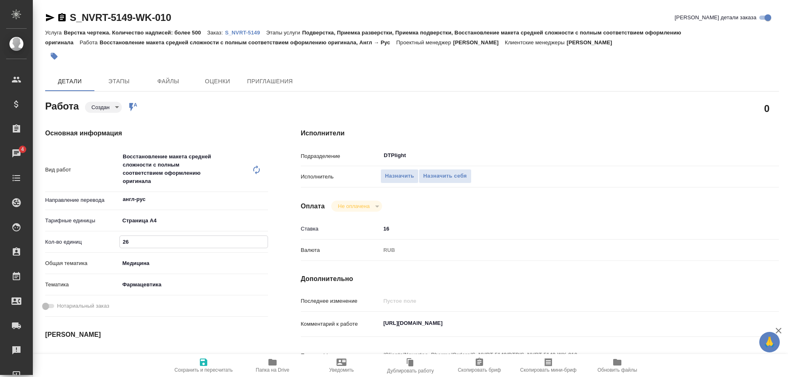
type textarea "x"
type input "26"
click at [206, 364] on icon "button" at bounding box center [204, 362] width 10 height 10
type textarea "x"
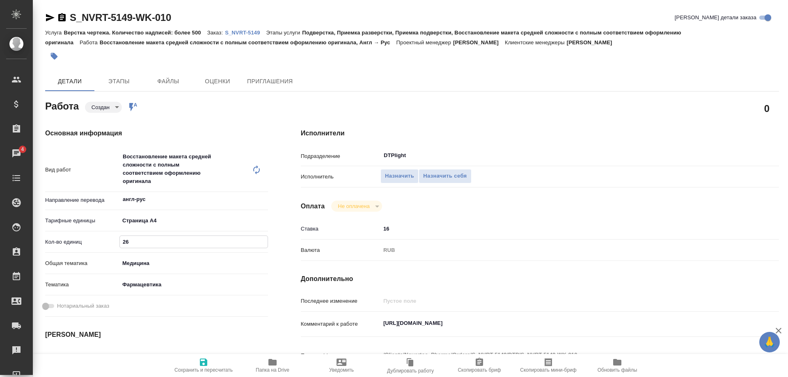
type textarea "x"
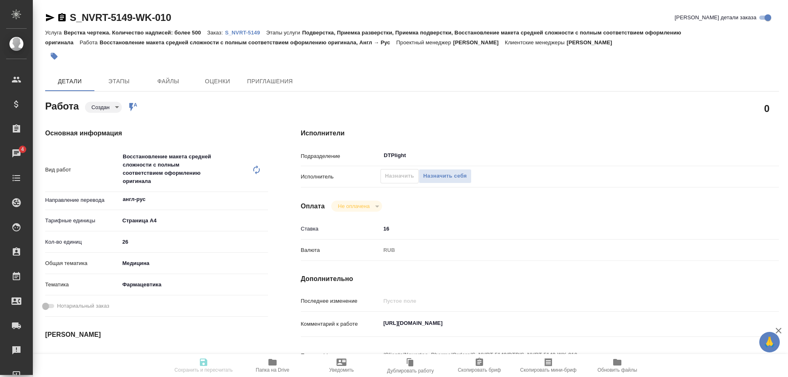
type textarea "x"
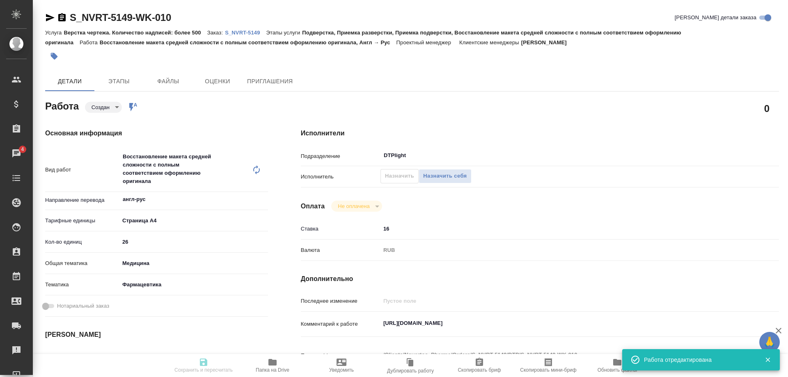
type textarea "x"
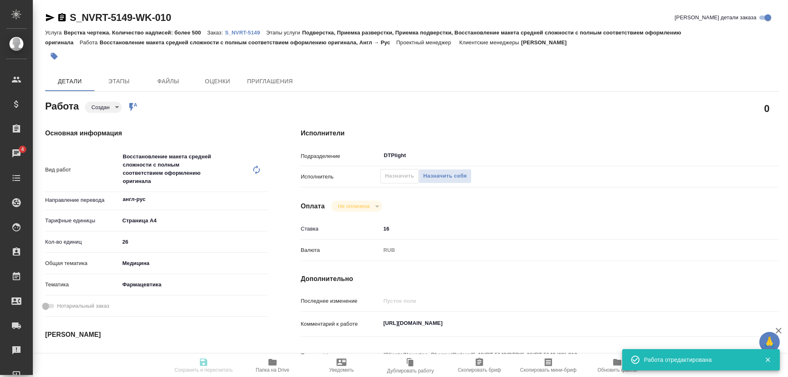
type input "created"
type textarea "Восстановление макета средней сложности с полным соответствием оформлению ориги…"
type textarea "x"
type input "англ-рус"
type input "5f036ec4e16dec2d6b59c8ff"
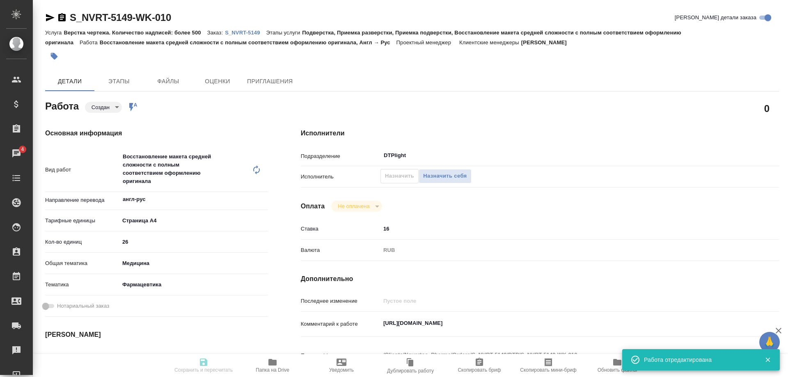
type input "26"
type input "med"
type input "6149832f2b7be24903fd7a82"
type input "[DATE] 20:10"
type input "[DATE] 20:00"
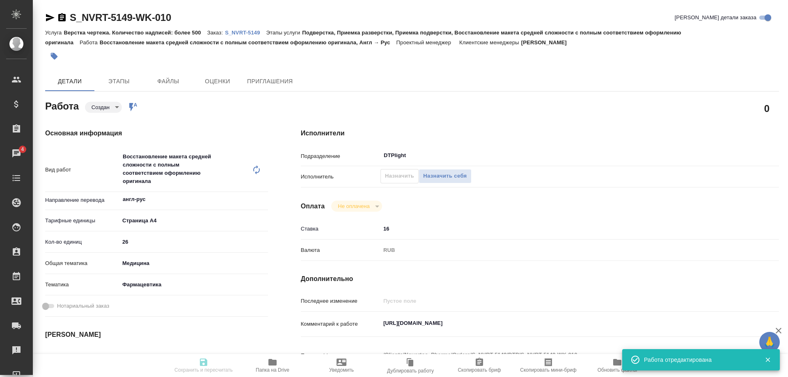
type input "[DATE] 16:00"
type input "DTPlight"
type input "notPayed"
type input "16"
type input "RUB"
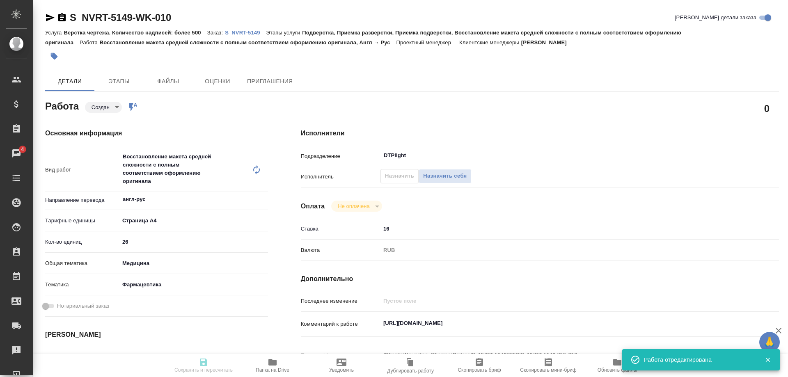
type input "[PERSON_NAME]"
type textarea "[URL][DOMAIN_NAME]"
type textarea "x"
type textarea "/Clients/Novartos_Pharma/Orders/S_NVRT-5149/DTP/S_NVRT-5149-WK-010"
type textarea "x"
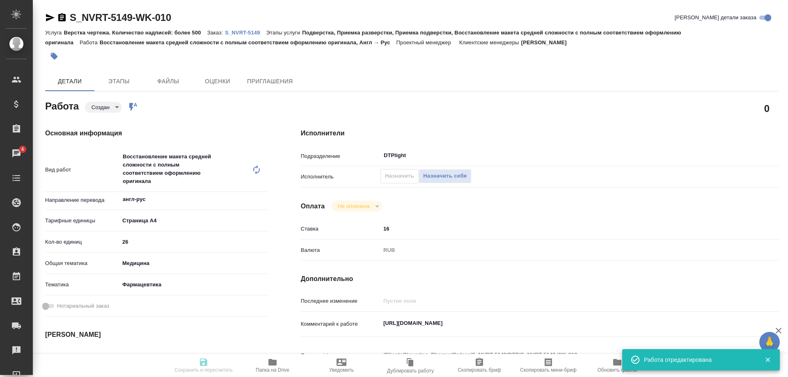
type input "S_NVRT-5149"
type input "Верстка чертежа. Количество надписей: более 500"
type input "Подверстка, Приемка разверстки, Приемка подверстки, Восстановление макета средн…"
type input "[PERSON_NAME]"
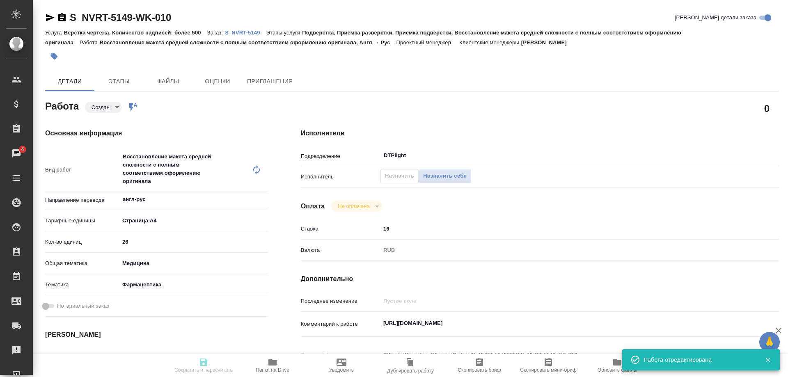
type input "/Clients/Novartos_Pharma/Orders/S_NVRT-5149"
type textarea "x"
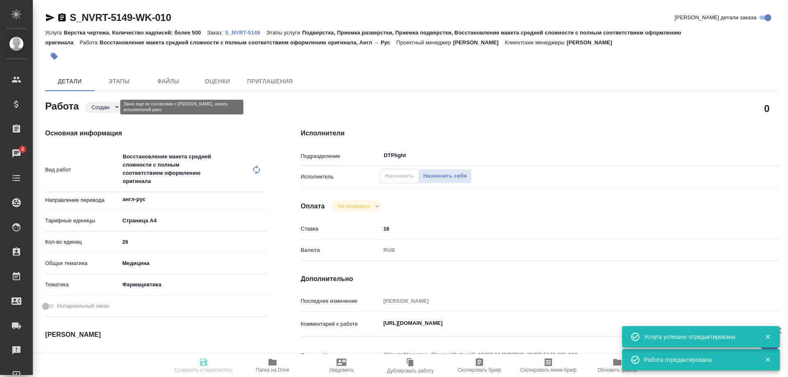
type textarea "x"
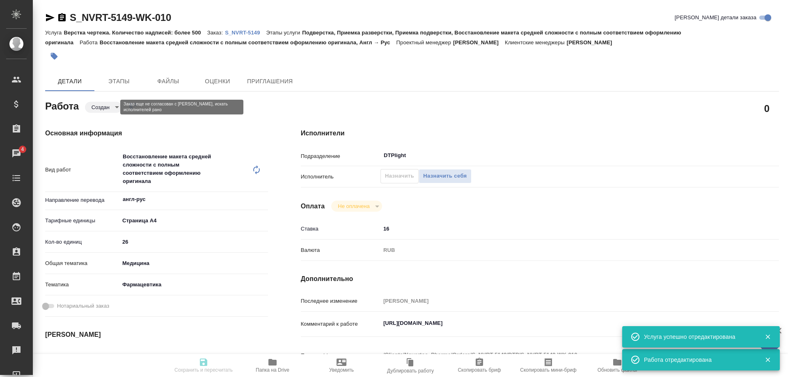
type textarea "x"
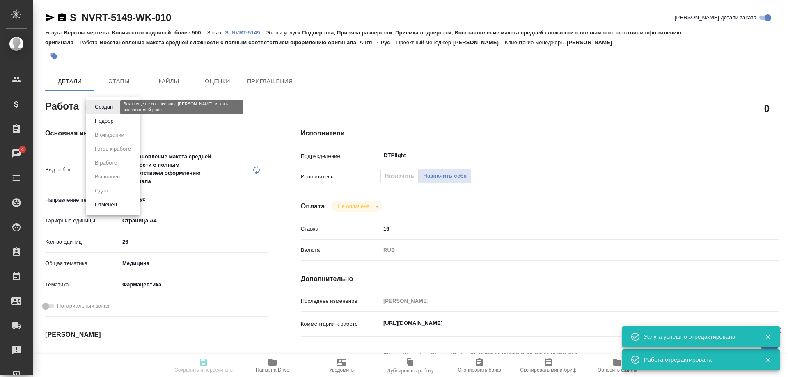
type textarea "x"
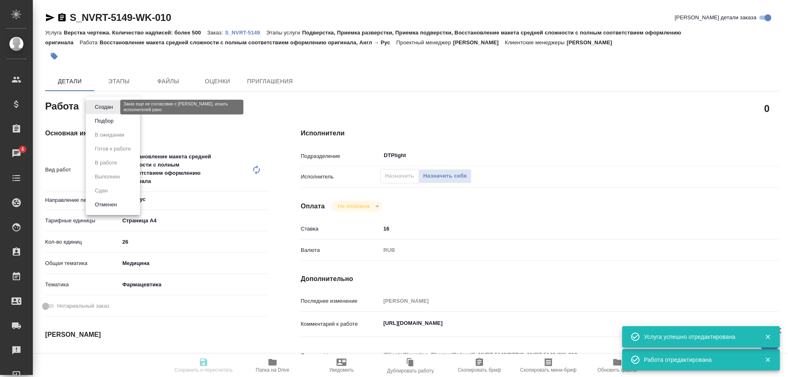
click at [101, 108] on body "🙏 .cls-1 fill:#fff; AWATERA Arsenyeva Vera Клиенты Спецификации Заказы 4 Чаты T…" at bounding box center [394, 188] width 788 height 377
type textarea "x"
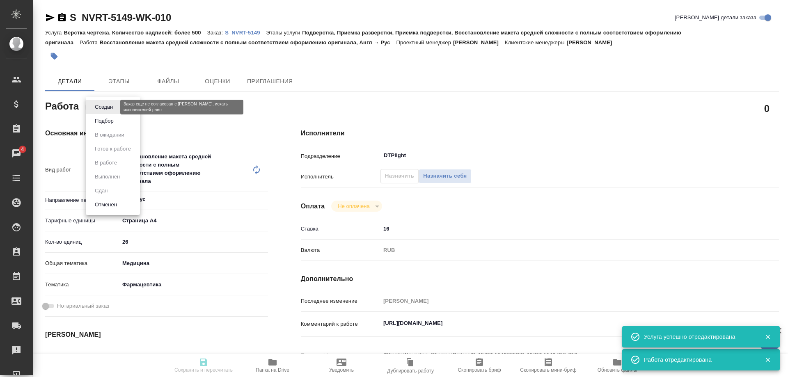
type textarea "x"
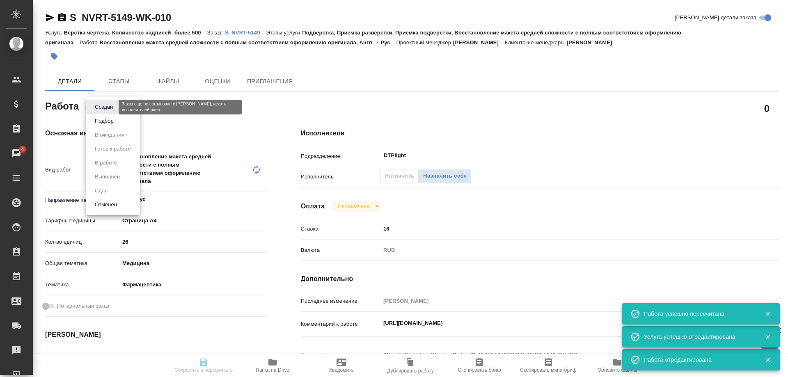
type textarea "Восстановление макета средней сложности с полным соответствием оформлению ориги…"
type textarea "x"
type input "англ-рус"
type input "5f036ec4e16dec2d6b59c8ff"
type input "26"
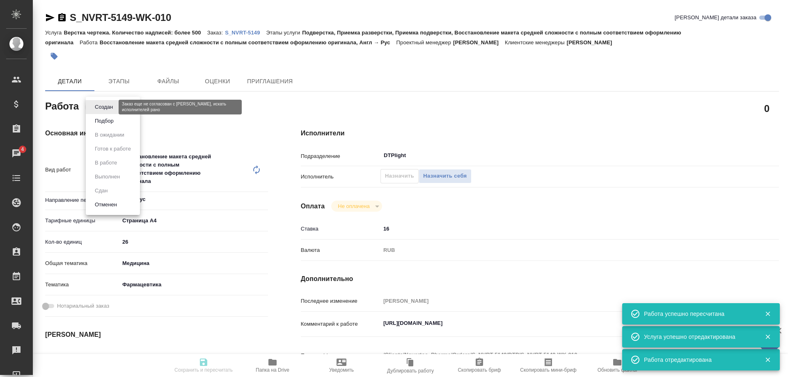
type input "med"
type input "6149832f2b7be24903fd7a82"
type input "19.08.2025 20:10"
type input "20.08.2025 20:00"
type input "22.08.2025 16:00"
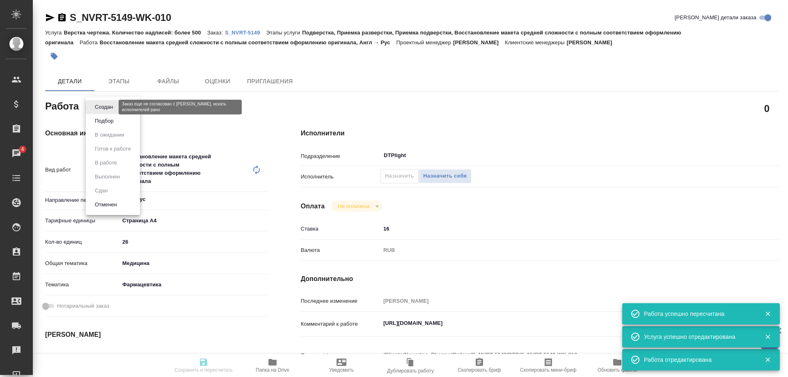
type input "DTPlight"
type input "notPayed"
type input "16"
type input "RUB"
type input "[PERSON_NAME]"
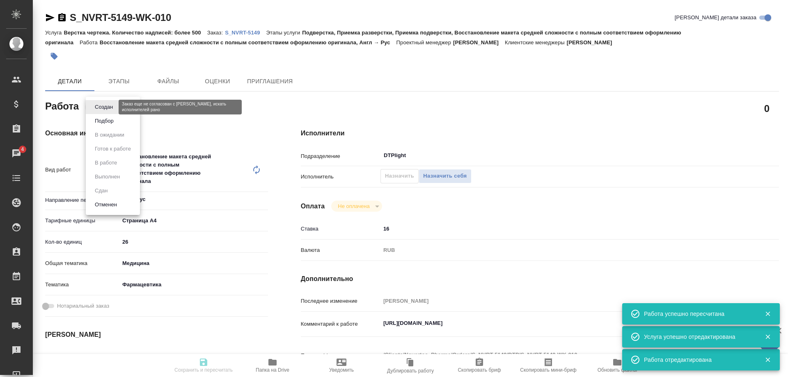
type textarea "https://drive.awatera.com/apps/files/?dir=/Shares/Novartos_Pharma/Orders/S_NVRT…"
type textarea "x"
type textarea "/Clients/Novartos_Pharma/Orders/S_NVRT-5149/DTP/S_NVRT-5149-WK-010"
type textarea "x"
type input "S_NVRT-5149"
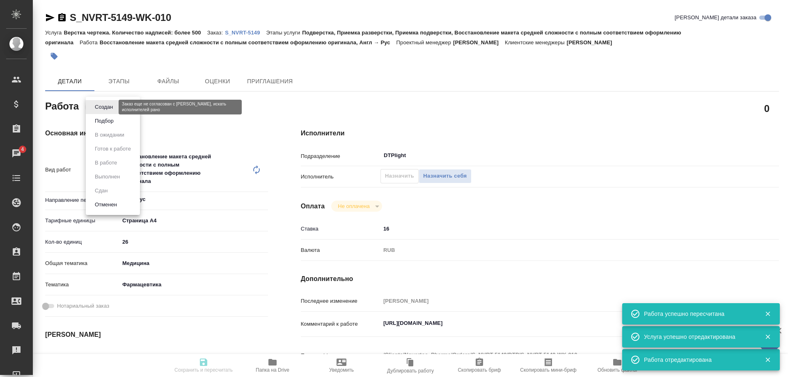
type input "Верстка чертежа. Количество надписей: более 500"
type input "Подверстка, Приемка разверстки, Приемка подверстки, Восстановление макета средн…"
type input "Сайдашева Диляра"
type input "[PERSON_NAME]"
type input "/Clients/Novartos_Pharma/Orders/S_NVRT-5149"
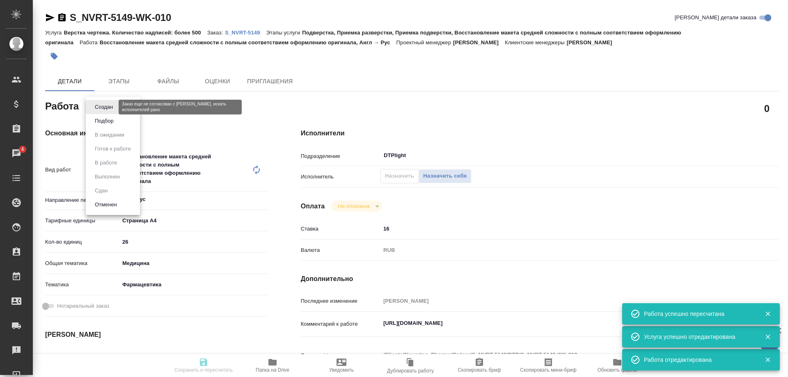
type textarea "x"
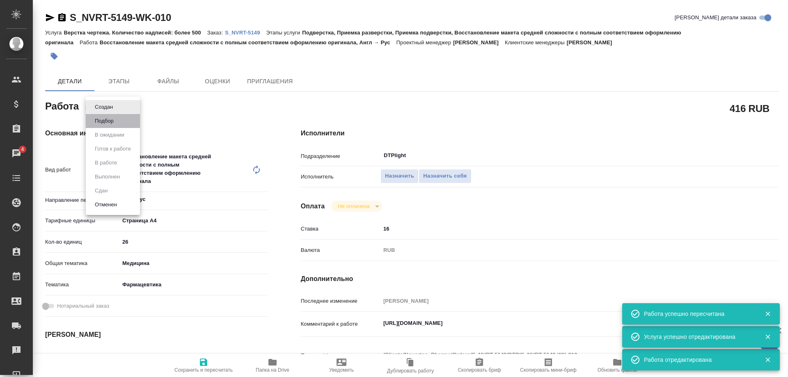
click at [105, 112] on button "Подбор" at bounding box center [103, 107] width 23 height 9
type textarea "x"
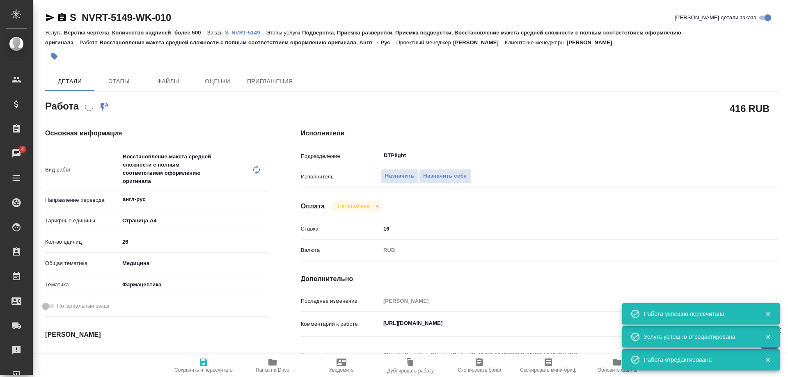
type textarea "x"
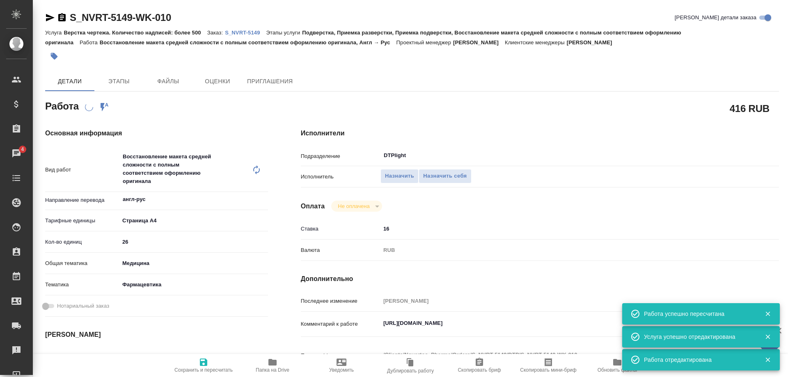
type textarea "x"
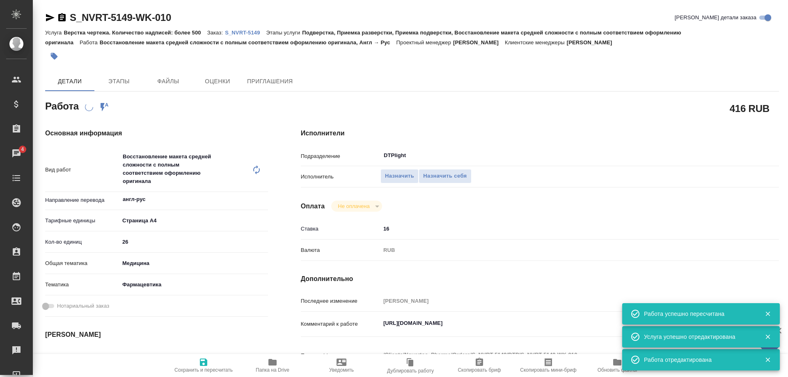
type textarea "x"
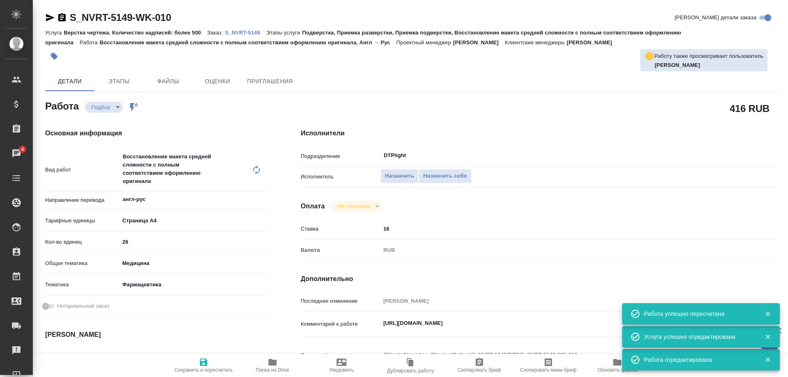
type textarea "x"
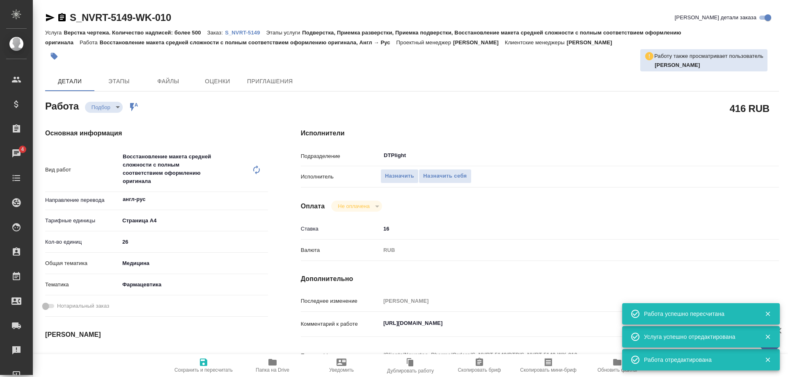
type textarea "x"
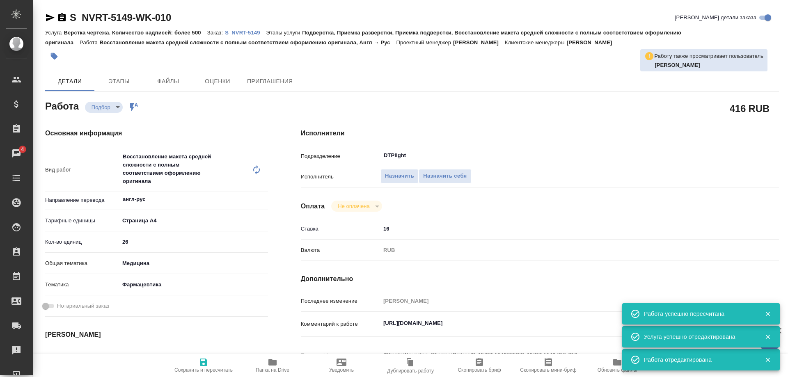
type textarea "x"
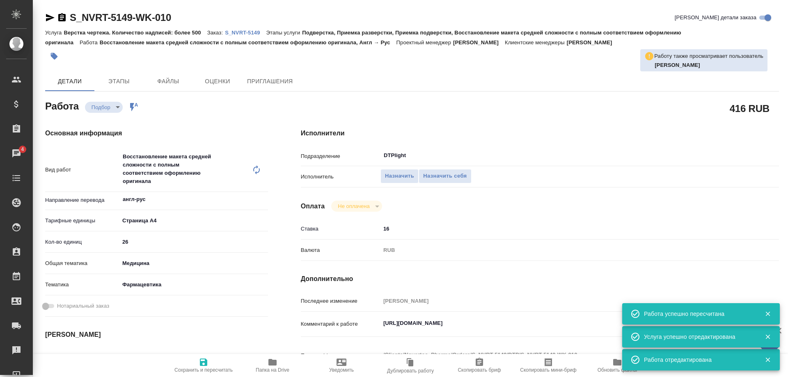
type textarea "x"
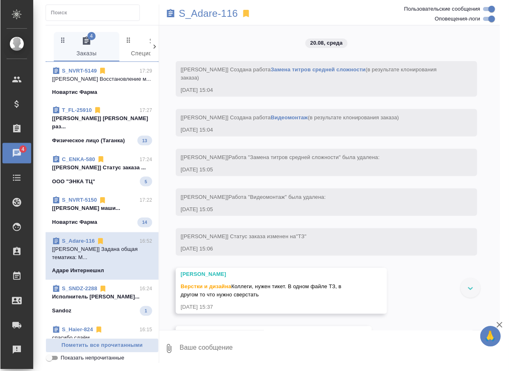
scroll to position [401, 0]
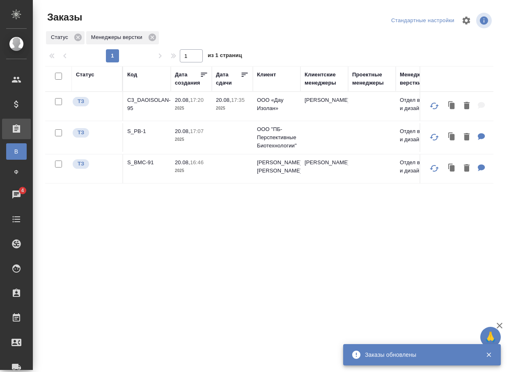
click at [194, 281] on div "Статус Код Дата создания Дата сдачи Клиент Клиентские менеджеры Проектные менед…" at bounding box center [269, 214] width 448 height 296
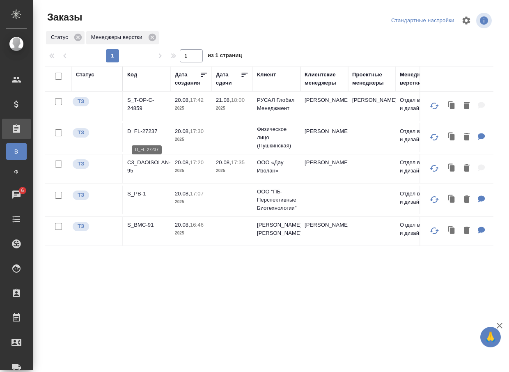
click at [139, 134] on p "D_FL-27237" at bounding box center [146, 131] width 39 height 8
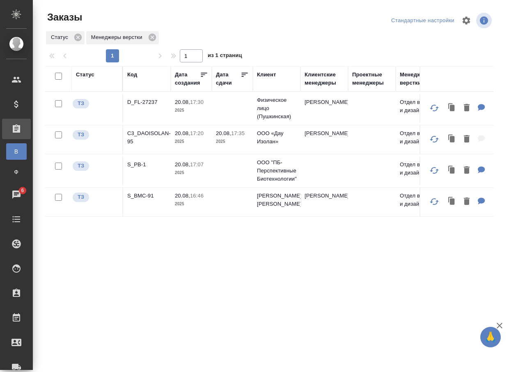
click at [136, 76] on div "Код" at bounding box center [132, 75] width 10 height 8
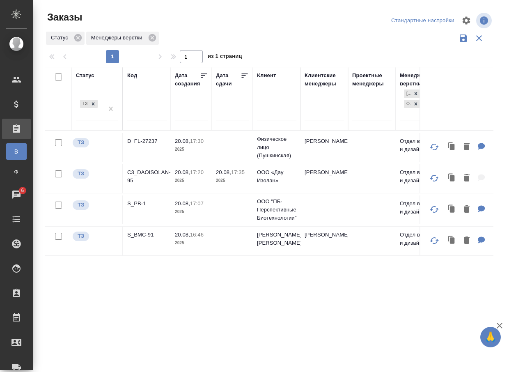
click at [153, 114] on input "text" at bounding box center [146, 115] width 39 height 10
paste input "D_FL-26836"
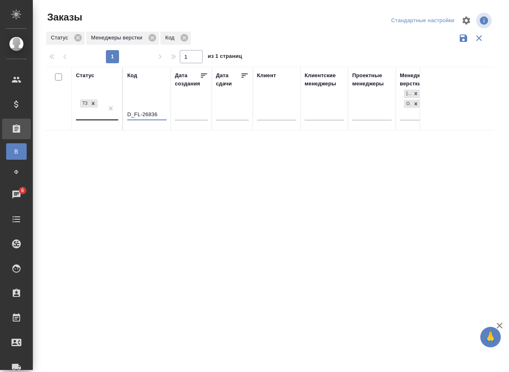
type input "D_FL-26836"
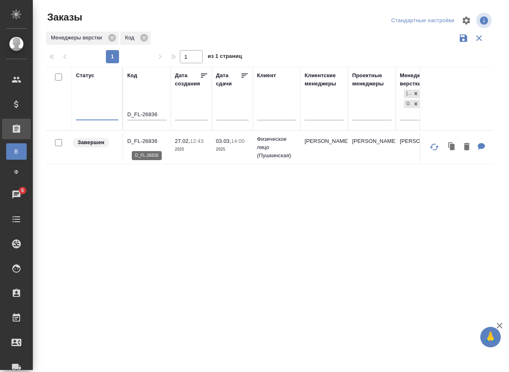
click at [154, 140] on p "D_FL-26836" at bounding box center [146, 141] width 39 height 8
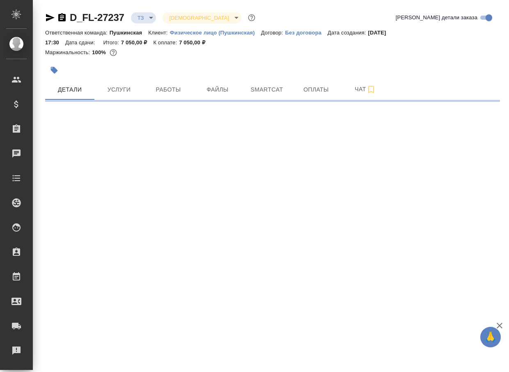
select select "RU"
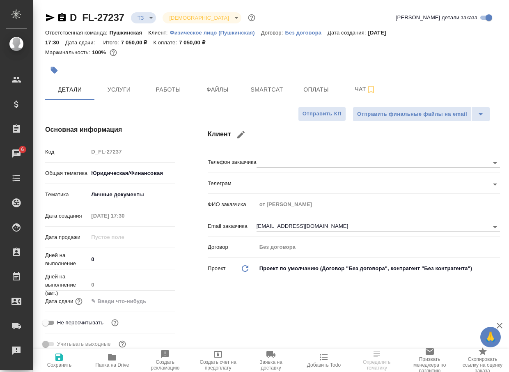
type textarea "x"
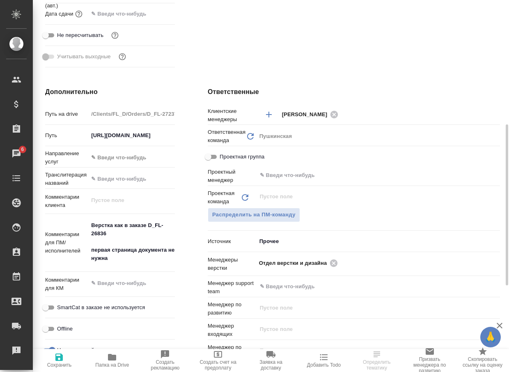
type textarea "x"
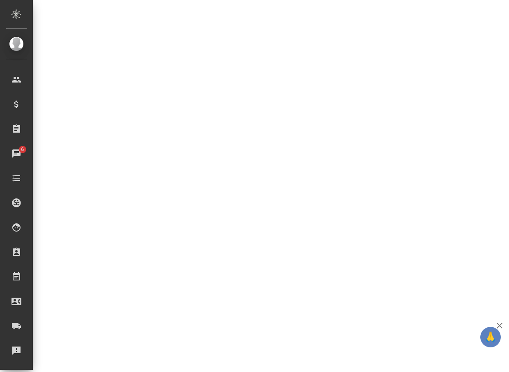
drag, startPoint x: 112, startPoint y: 234, endPoint x: 151, endPoint y: 227, distance: 40.0
select select "RU"
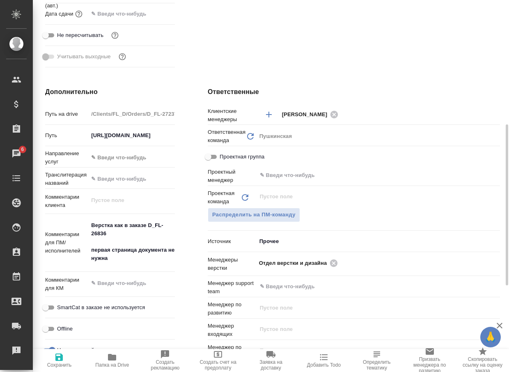
type textarea "x"
drag, startPoint x: 124, startPoint y: 234, endPoint x: 151, endPoint y: 222, distance: 29.6
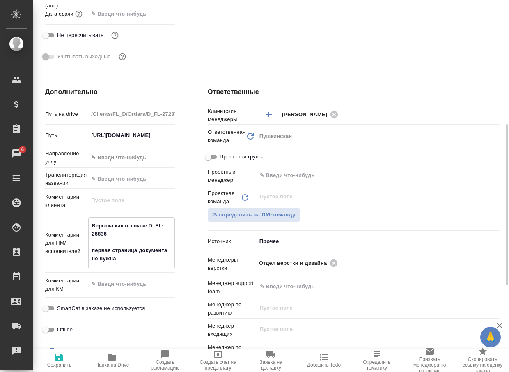
click at [151, 222] on textarea "Верстка как в заказе D_FL-26836 первая страница документа не нужна" at bounding box center [132, 242] width 86 height 47
type textarea "x"
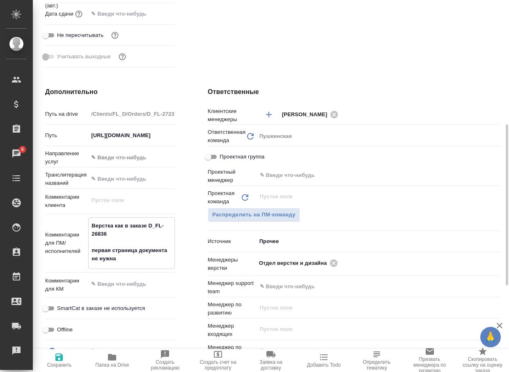
type textarea "x"
click at [110, 365] on span "Папка на Drive" at bounding box center [112, 365] width 34 height 6
type textarea "x"
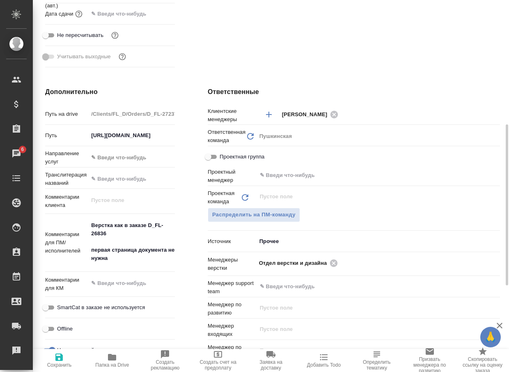
type textarea "x"
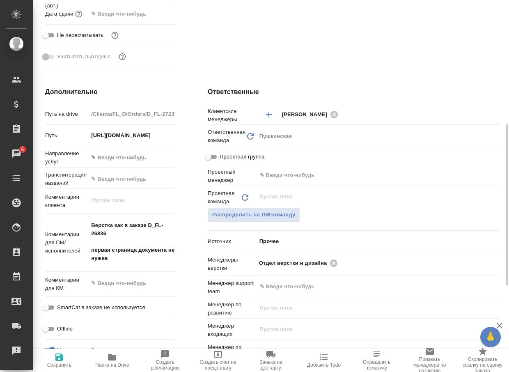
type textarea "x"
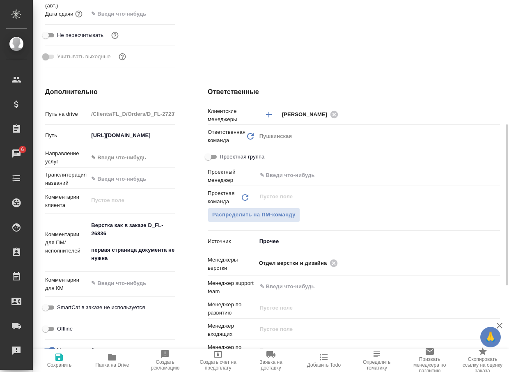
type textarea "x"
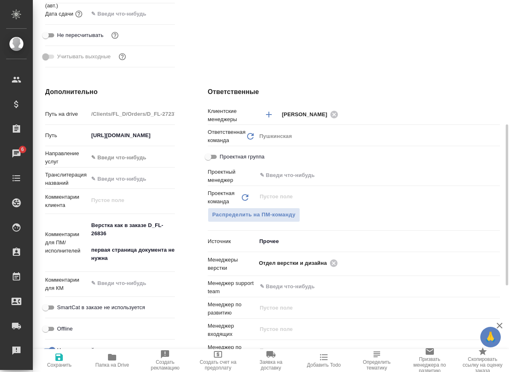
type textarea "x"
click at [334, 262] on icon at bounding box center [333, 263] width 9 height 9
type textarea "x"
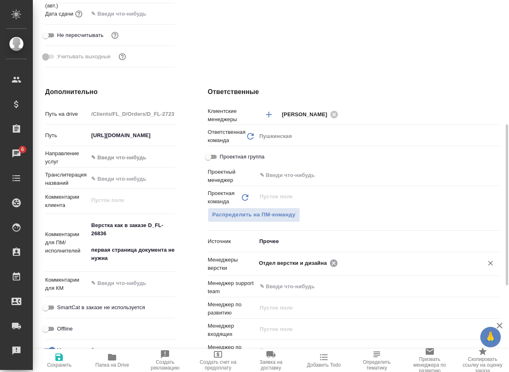
type textarea "x"
click at [334, 262] on input "text" at bounding box center [364, 263] width 211 height 10
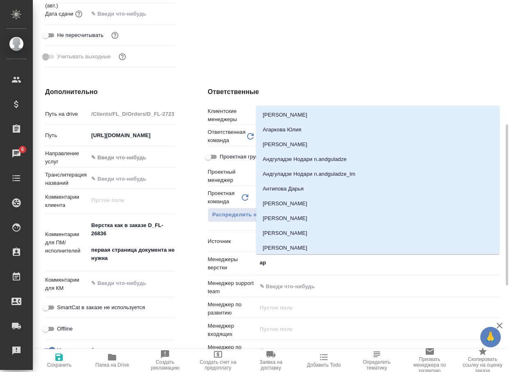
type input "арс"
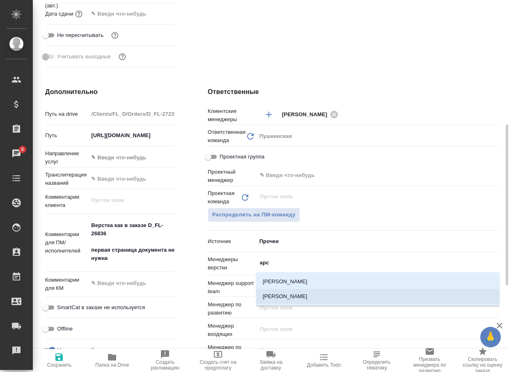
click at [305, 295] on li "[PERSON_NAME]" at bounding box center [377, 296] width 243 height 15
type textarea "x"
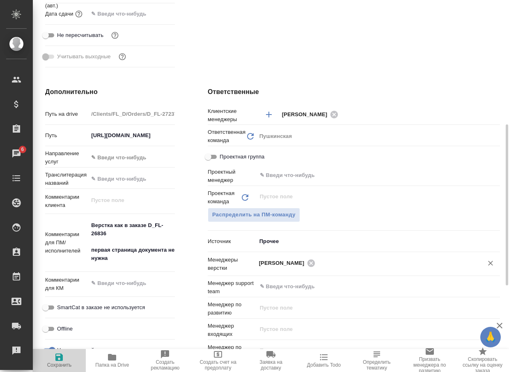
click at [56, 368] on button "Сохранить" at bounding box center [59, 360] width 53 height 23
type textarea "x"
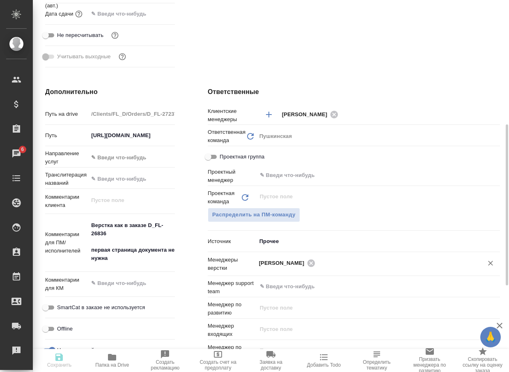
type textarea "x"
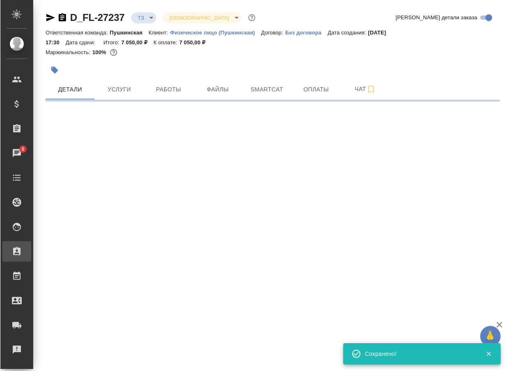
scroll to position [0, 0]
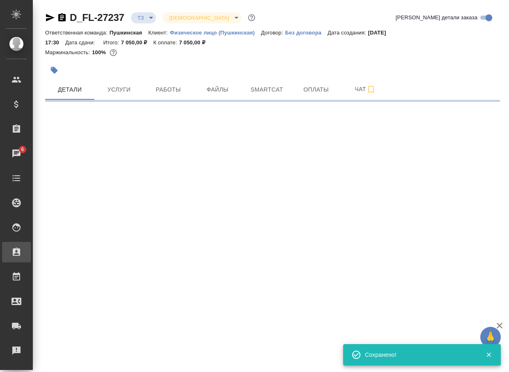
select select "RU"
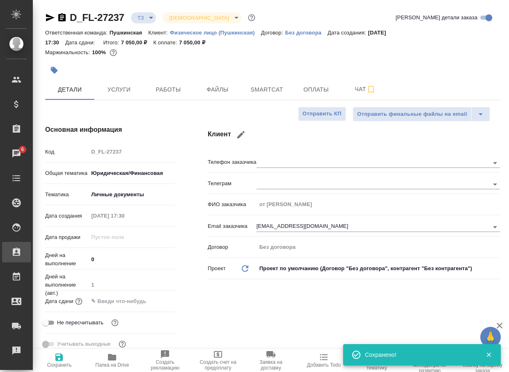
type textarea "x"
click at [147, 18] on body "🙏 .cls-1 fill:#fff; AWATERA Arsenyeva Vera Клиенты Спецификации Заказы 6 Чаты T…" at bounding box center [254, 186] width 509 height 372
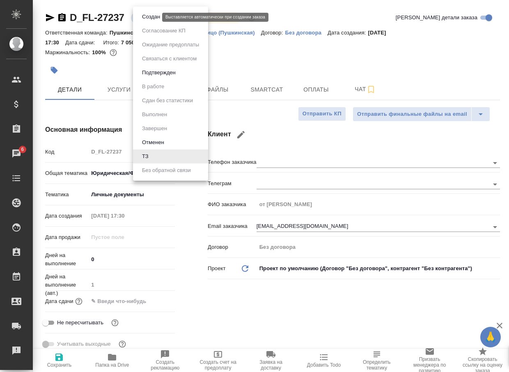
click at [148, 19] on button "Создан" at bounding box center [151, 16] width 23 height 9
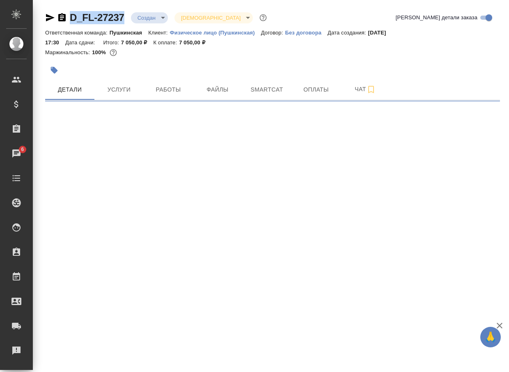
drag, startPoint x: 128, startPoint y: 21, endPoint x: 57, endPoint y: 21, distance: 70.2
click at [57, 21] on div "D_FL-27237 Создан new Святая троица holyTrinity" at bounding box center [156, 17] width 223 height 13
copy link "D_FL-27237"
select select "RU"
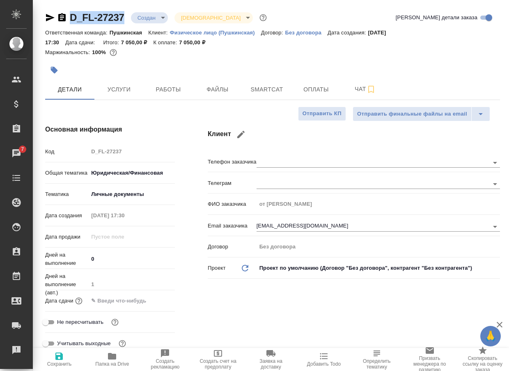
type textarea "x"
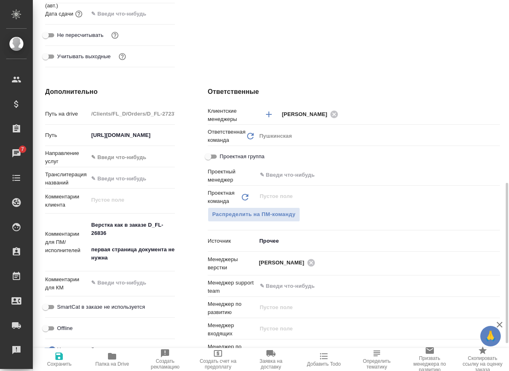
scroll to position [410, 0]
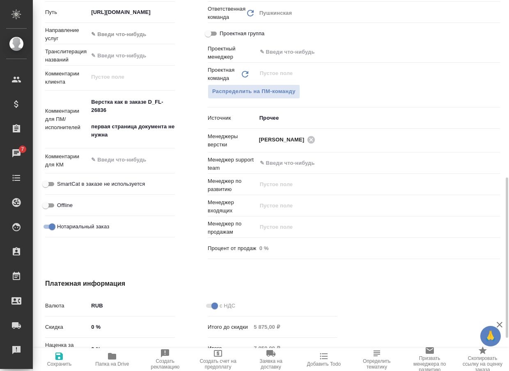
type textarea "x"
drag, startPoint x: 110, startPoint y: 113, endPoint x: 150, endPoint y: 101, distance: 41.6
click at [150, 101] on textarea "Верстка как в заказе D_FL-26836 первая страница документа не нужна" at bounding box center [132, 119] width 86 height 47
type textarea "x"
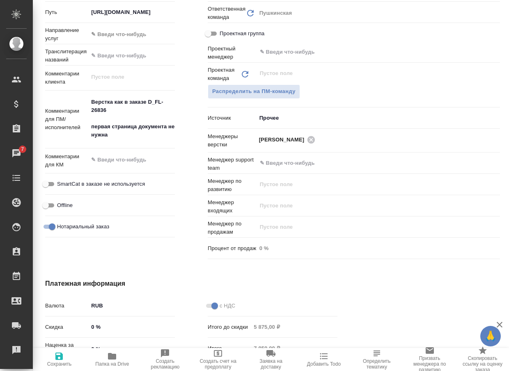
type textarea "x"
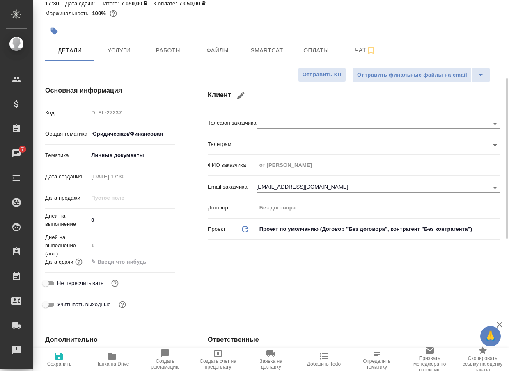
scroll to position [0, 0]
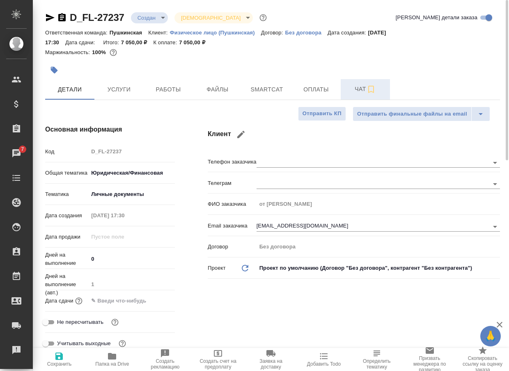
type textarea "x"
click at [360, 94] on span "Чат" at bounding box center [365, 89] width 39 height 10
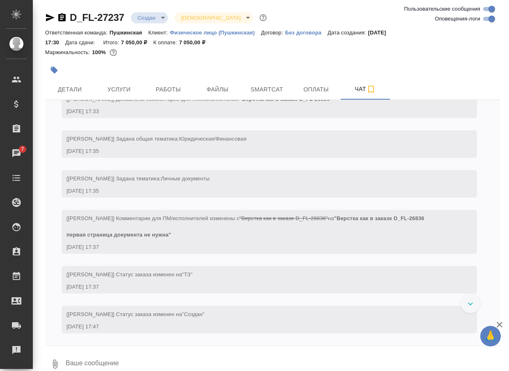
scroll to position [53, 0]
click at [60, 361] on button "0" at bounding box center [55, 364] width 20 height 28
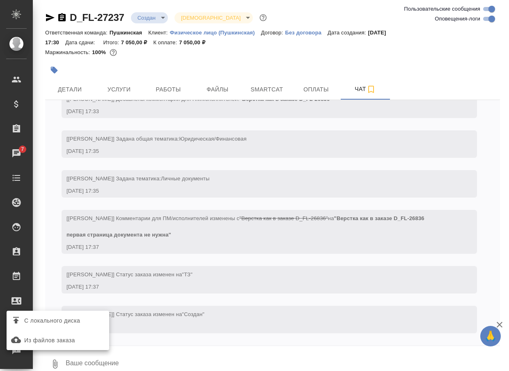
click at [83, 327] on label "С локального диска" at bounding box center [58, 321] width 103 height 16
click at [0, 0] on input "С локального диска" at bounding box center [0, 0] width 0 height 0
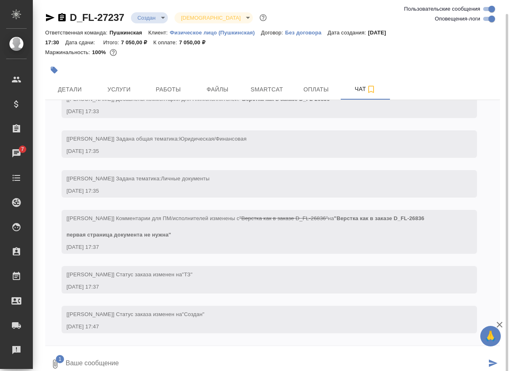
scroll to position [7, 0]
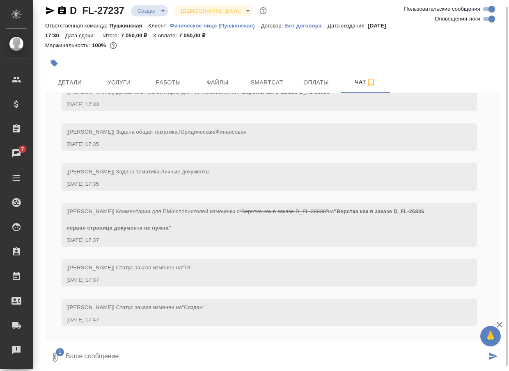
click at [151, 355] on textarea at bounding box center [276, 358] width 422 height 28
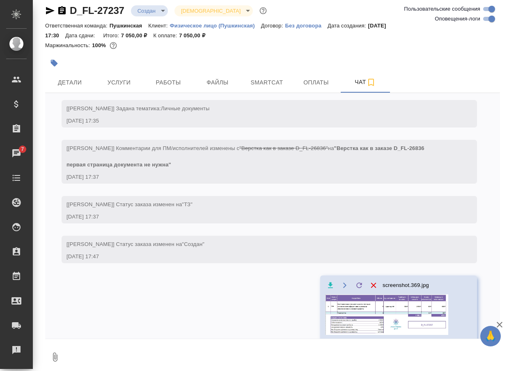
scroll to position [110, 0]
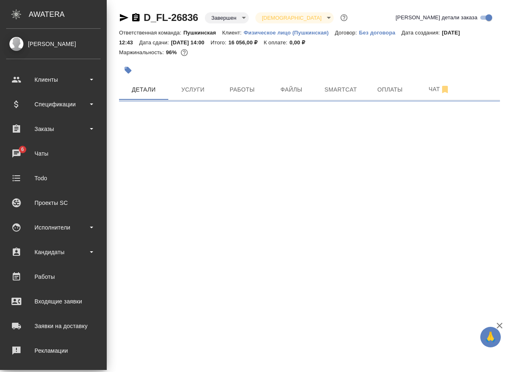
select select "RU"
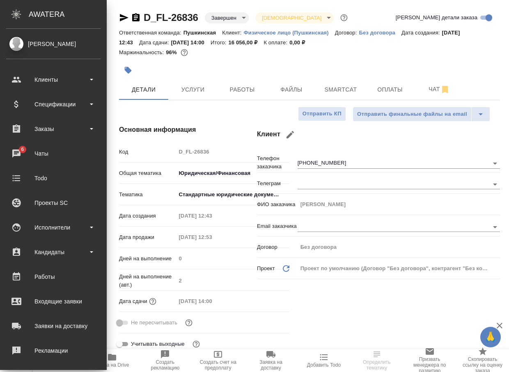
type textarea "x"
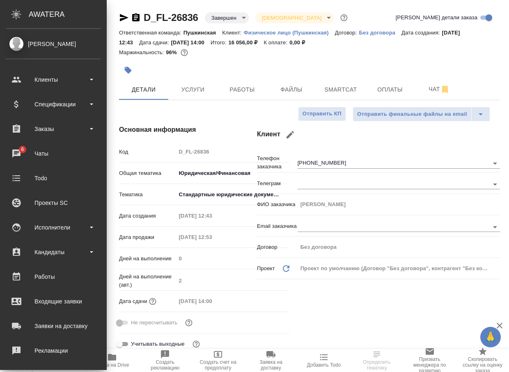
type textarea "x"
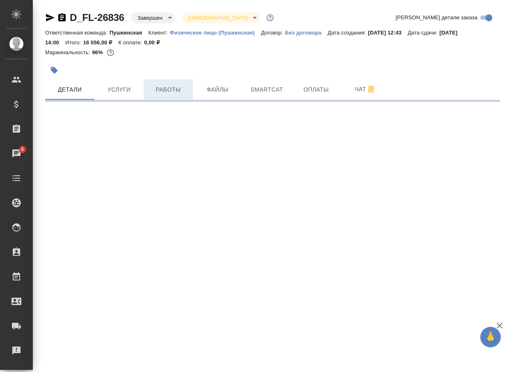
click at [162, 88] on span "Работы" at bounding box center [168, 90] width 39 height 10
select select "RU"
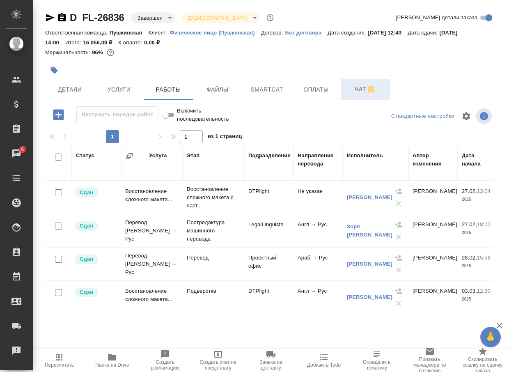
drag, startPoint x: 357, startPoint y: 93, endPoint x: 353, endPoint y: 92, distance: 4.1
click at [357, 93] on span "Чат" at bounding box center [365, 89] width 39 height 10
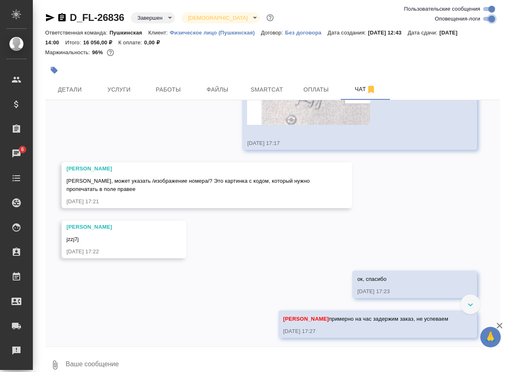
click at [485, 18] on input "Оповещения-логи" at bounding box center [492, 19] width 30 height 10
checkbox input "false"
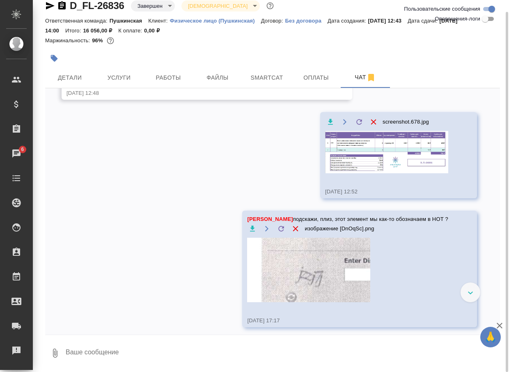
scroll to position [41, 0]
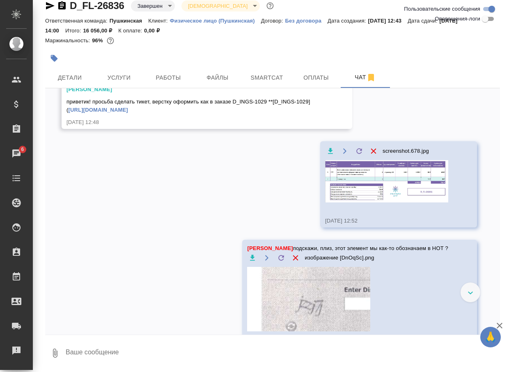
click at [360, 198] on img at bounding box center [386, 181] width 123 height 42
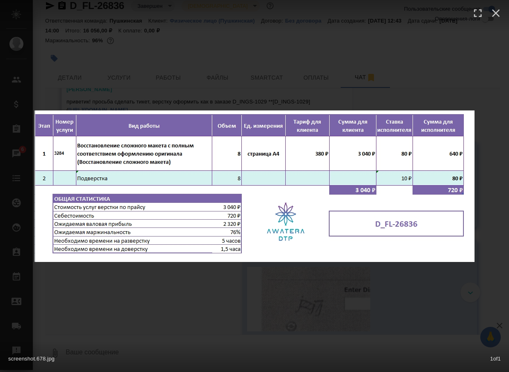
click at [133, 275] on div "screenshot.678.jpg 1 of 1" at bounding box center [254, 186] width 509 height 372
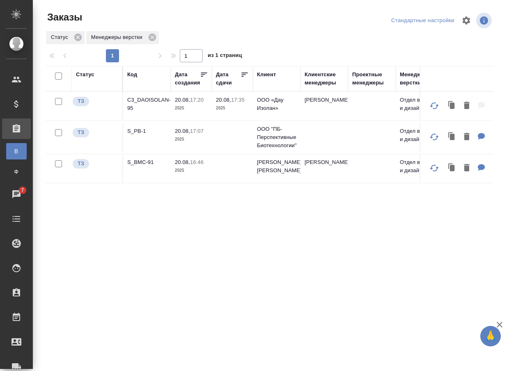
click at [136, 73] on div "Код" at bounding box center [132, 75] width 10 height 8
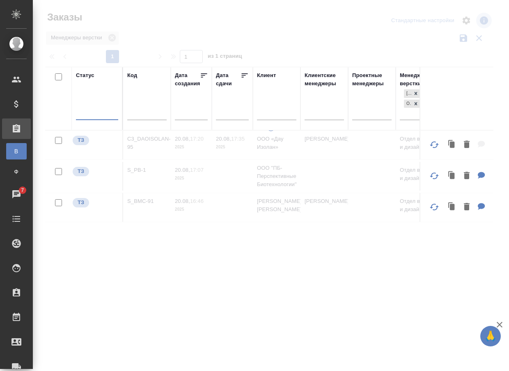
click at [142, 111] on input "text" at bounding box center [146, 115] width 39 height 10
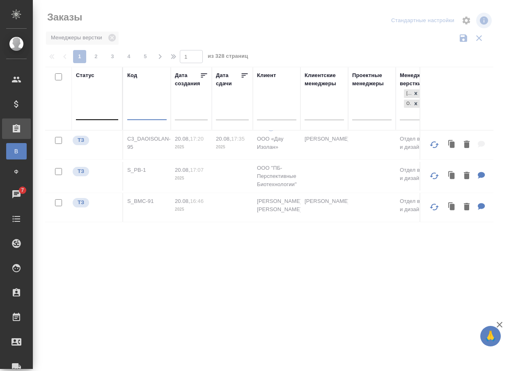
paste input "D_FL-26836"
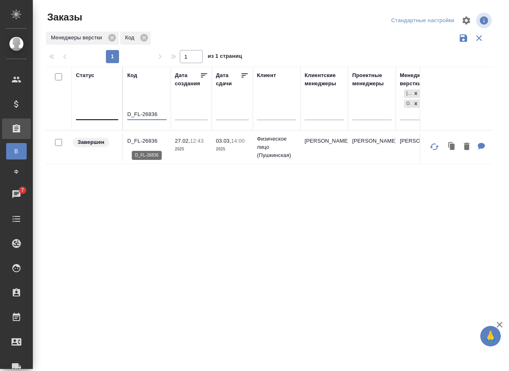
type input "D_FL-26836"
click at [150, 137] on p "D_FL-26836" at bounding box center [146, 141] width 39 height 8
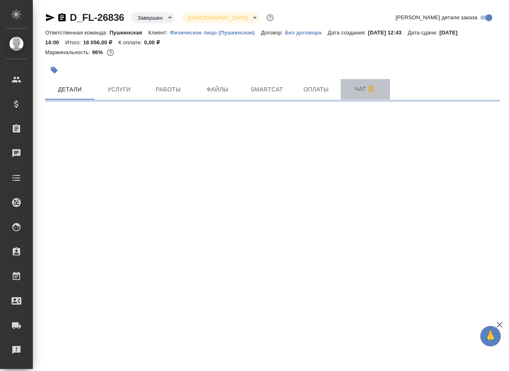
click at [355, 88] on span "Чат" at bounding box center [365, 89] width 39 height 10
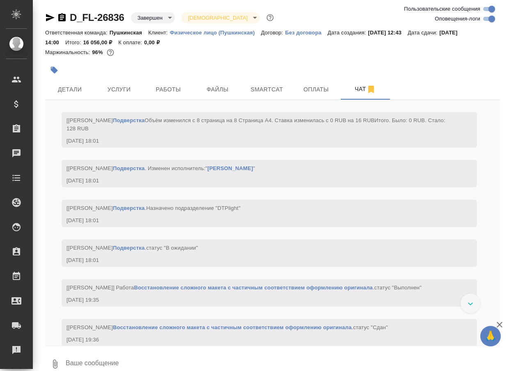
click at [486, 19] on input "Оповещения-логи" at bounding box center [492, 19] width 30 height 10
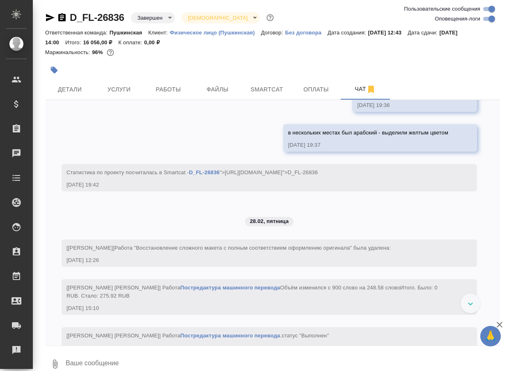
checkbox input "false"
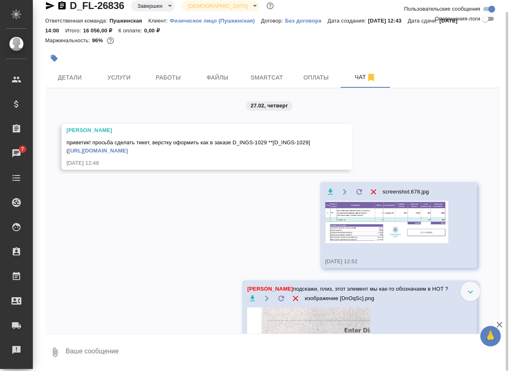
click at [360, 231] on img at bounding box center [386, 222] width 123 height 42
